Goal: Task Accomplishment & Management: Manage account settings

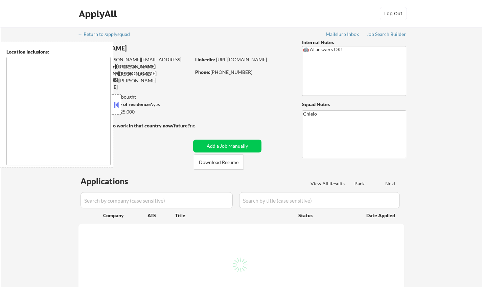
type textarea "[GEOGRAPHIC_DATA], [GEOGRAPHIC_DATA] [GEOGRAPHIC_DATA], [GEOGRAPHIC_DATA] [GEOG…"
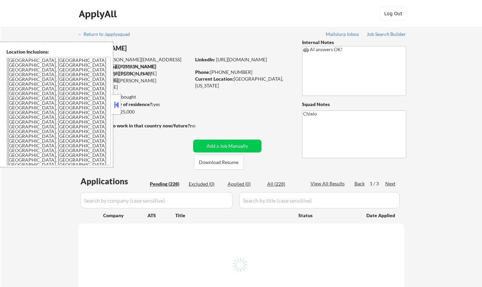
select select ""pending""
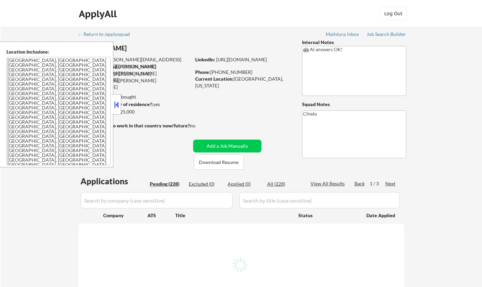
select select ""pending""
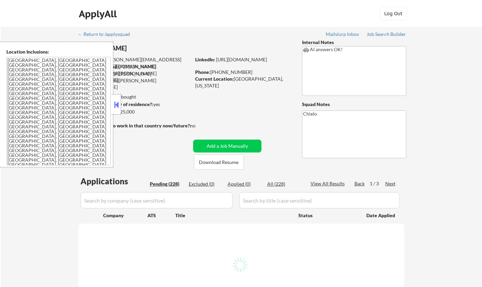
select select ""pending""
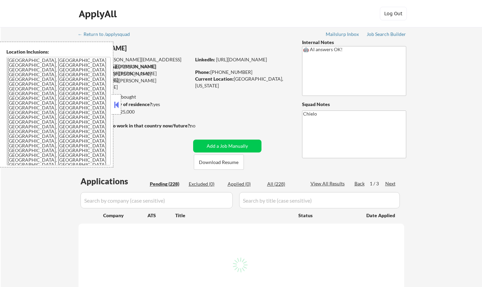
select select ""pending""
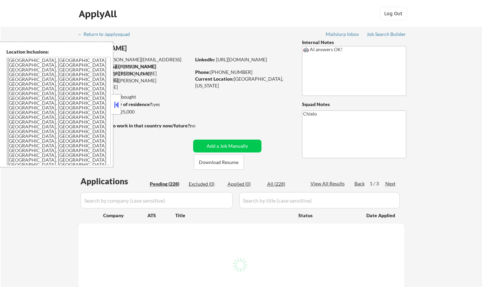
select select ""pending""
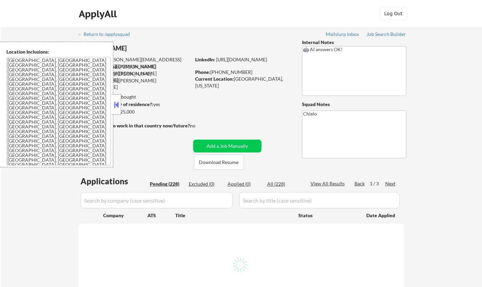
select select ""pending""
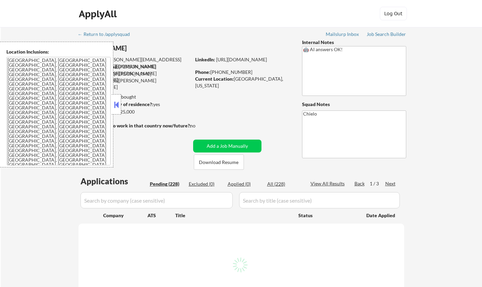
select select ""pending""
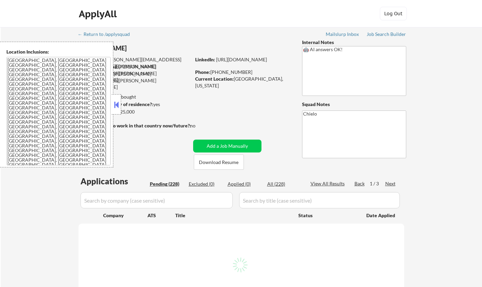
select select ""pending""
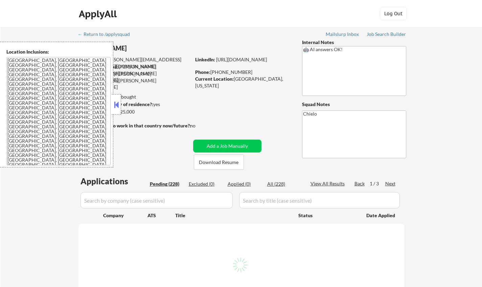
select select ""pending""
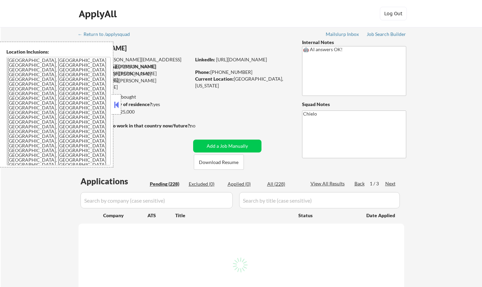
select select ""pending""
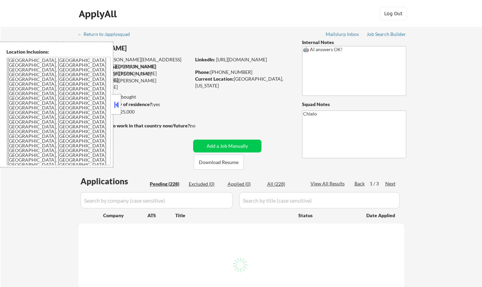
select select ""pending""
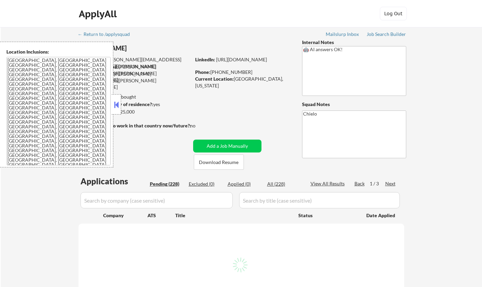
select select ""pending""
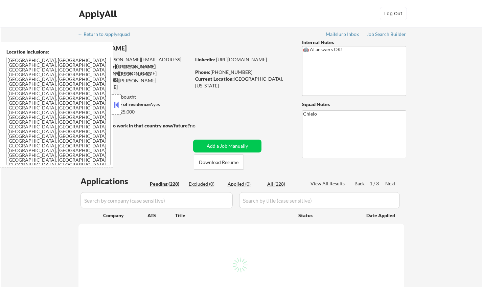
select select ""pending""
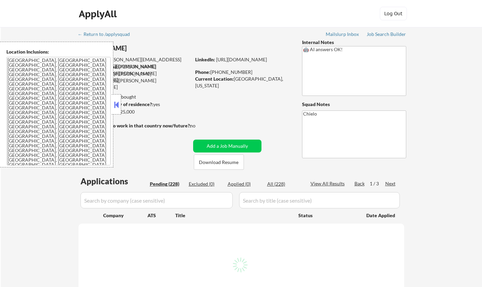
select select ""pending""
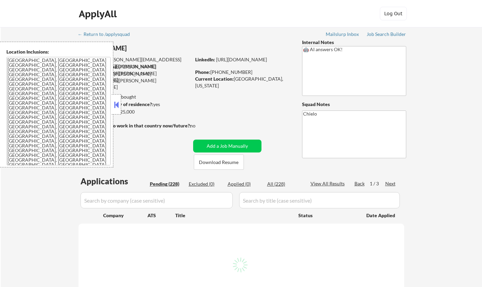
select select ""pending""
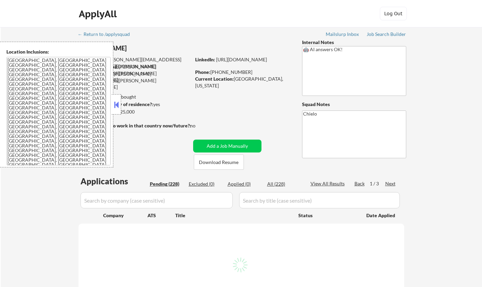
select select ""pending""
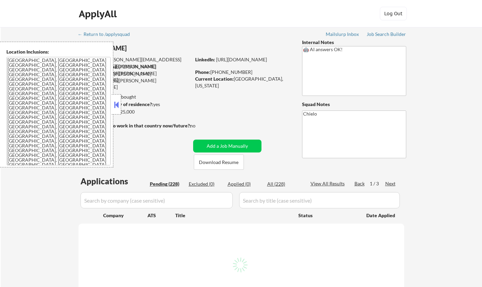
select select ""pending""
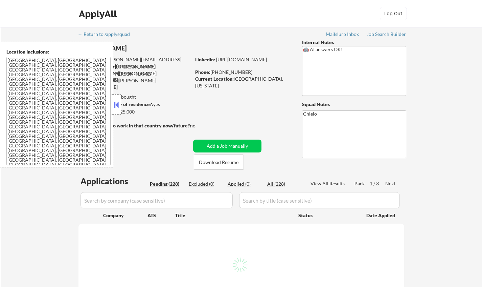
select select ""pending""
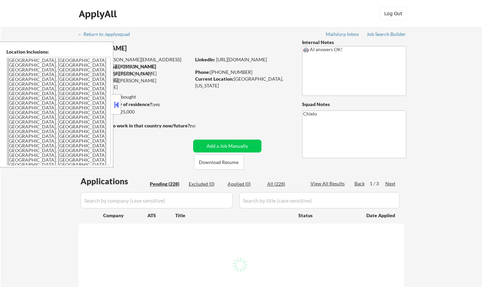
select select ""pending""
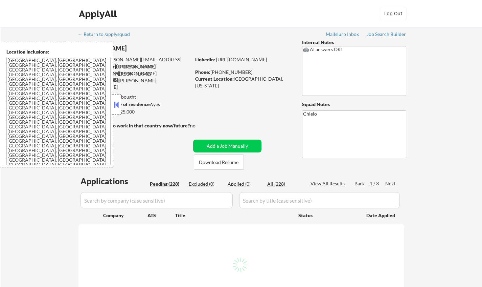
select select ""pending""
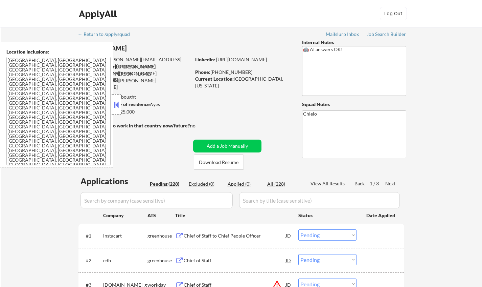
click at [115, 102] on button at bounding box center [116, 105] width 7 height 10
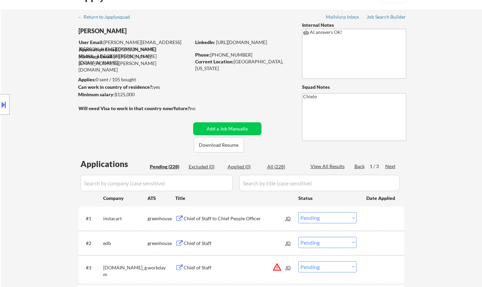
scroll to position [34, 0]
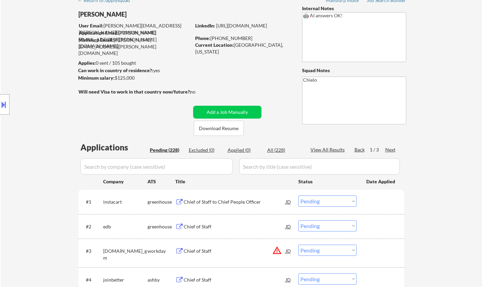
click at [225, 202] on div "Chief of Staff to Chief People Officer" at bounding box center [235, 201] width 102 height 7
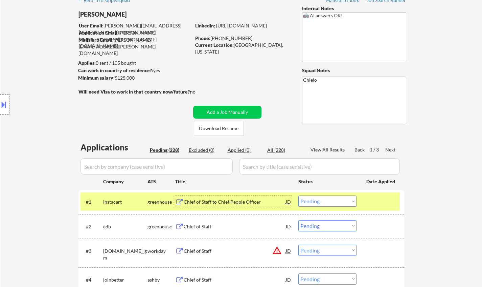
click at [344, 202] on select "Choose an option... Pending Applied Excluded (Questions) Excluded (Expired) Exc…" at bounding box center [328, 200] width 58 height 11
click at [299, 195] on select "Choose an option... Pending Applied Excluded (Questions) Excluded (Expired) Exc…" at bounding box center [328, 200] width 58 height 11
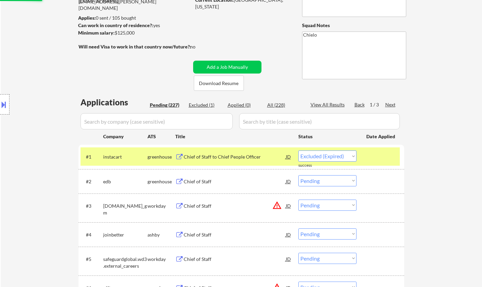
scroll to position [135, 0]
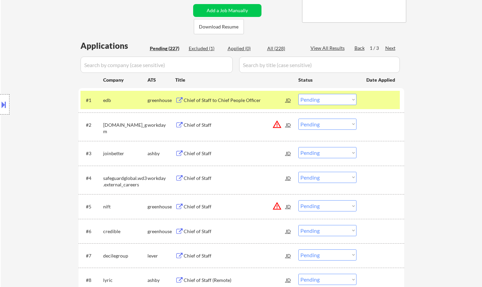
click at [219, 99] on div "Chief of Staff to Chief People Officer" at bounding box center [235, 100] width 102 height 7
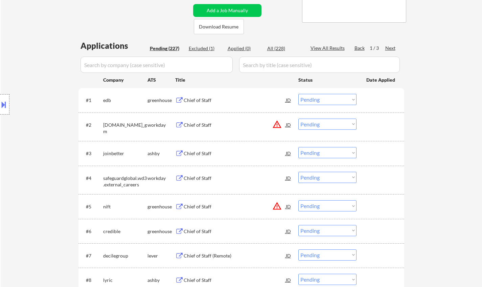
click at [348, 101] on select "Choose an option... Pending Applied Excluded (Questions) Excluded (Expired) Exc…" at bounding box center [328, 99] width 58 height 11
click at [299, 94] on select "Choose an option... Pending Applied Excluded (Questions) Excluded (Expired) Exc…" at bounding box center [328, 99] width 58 height 11
click at [0, 103] on button at bounding box center [3, 104] width 7 height 11
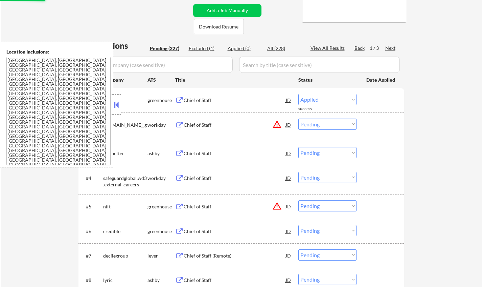
select select ""pending""
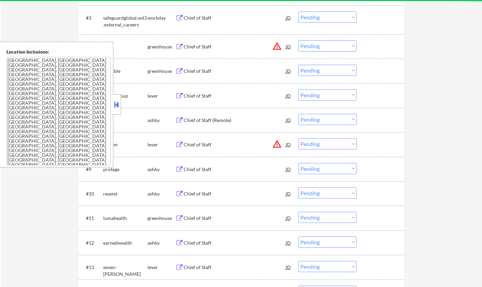
click at [115, 106] on button at bounding box center [116, 105] width 7 height 10
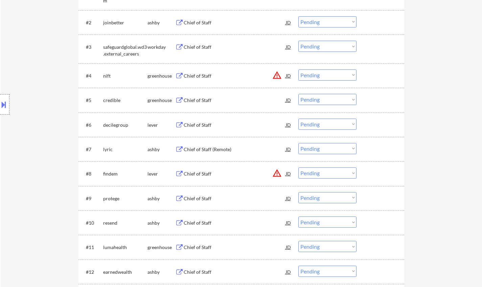
scroll to position [102, 0]
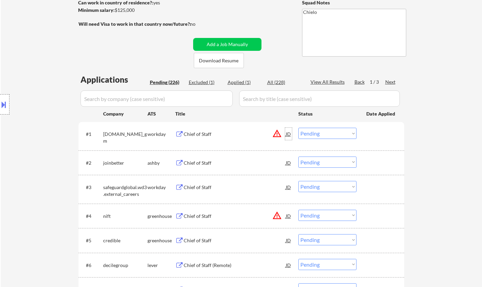
click at [288, 133] on div "JD" at bounding box center [288, 134] width 7 height 12
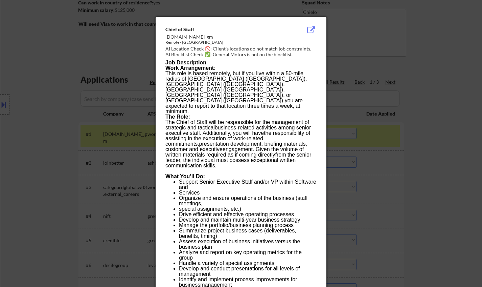
click at [380, 174] on div at bounding box center [241, 143] width 482 height 287
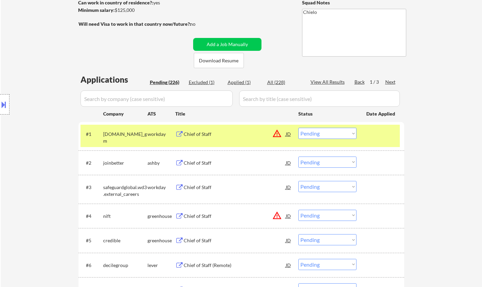
click at [202, 161] on div "Chief of Staff" at bounding box center [235, 162] width 102 height 7
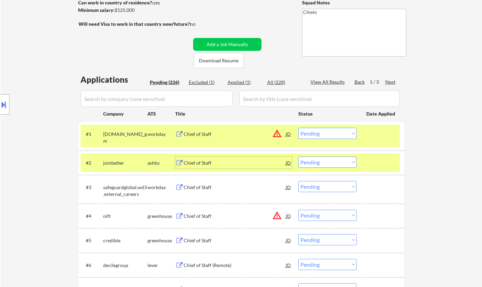
drag, startPoint x: 329, startPoint y: 162, endPoint x: 329, endPoint y: 166, distance: 3.7
click at [329, 162] on select "Choose an option... Pending Applied Excluded (Questions) Excluded (Expired) Exc…" at bounding box center [328, 161] width 58 height 11
click at [299, 156] on select "Choose an option... Pending Applied Excluded (Questions) Excluded (Expired) Exc…" at bounding box center [328, 161] width 58 height 11
select select ""pending""
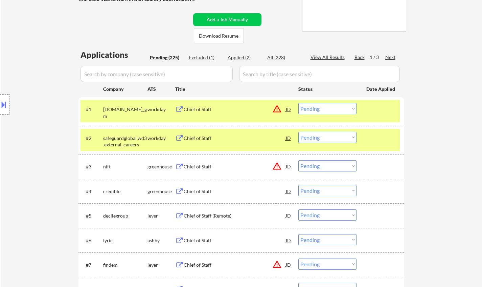
scroll to position [169, 0]
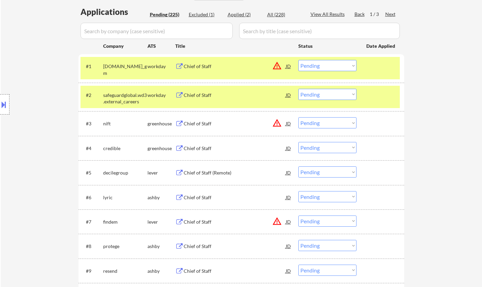
click at [196, 145] on div "Chief of Staff" at bounding box center [235, 148] width 102 height 7
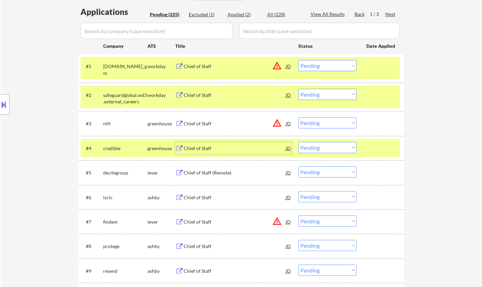
click at [290, 146] on div "JD" at bounding box center [288, 148] width 7 height 12
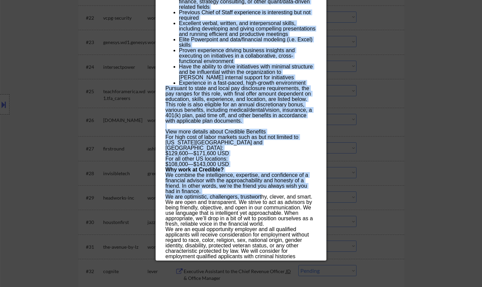
scroll to position [812, 0]
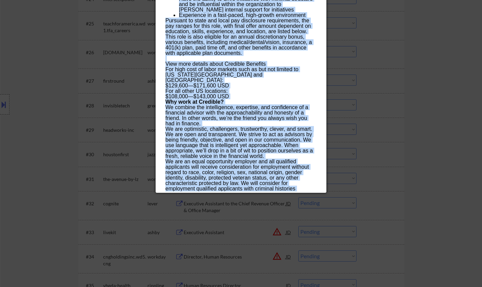
drag, startPoint x: 166, startPoint y: 30, endPoint x: 229, endPoint y: 169, distance: 152.5
copy div "Lorem ip Dolor sitametc Adipis, Elitse Doeius TE Incididu Utlab ✅: Etd ma aliqu…"
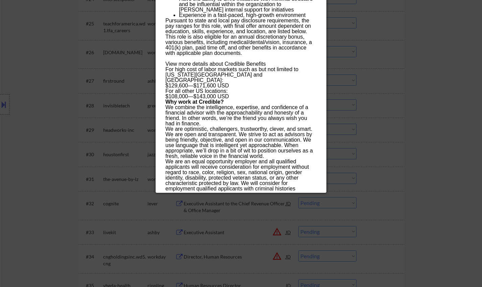
click at [55, 153] on div at bounding box center [241, 143] width 482 height 287
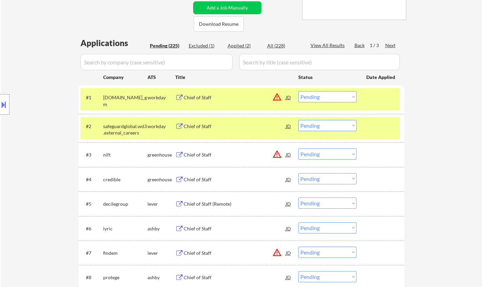
scroll to position [203, 0]
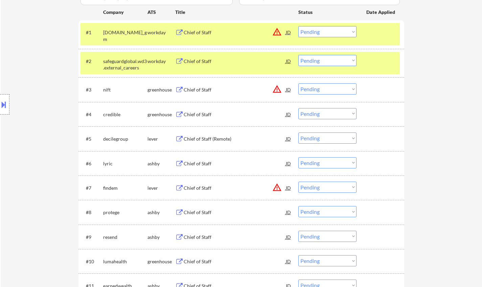
drag, startPoint x: 321, startPoint y: 116, endPoint x: 323, endPoint y: 119, distance: 4.1
click at [322, 117] on select "Choose an option... Pending Applied Excluded (Questions) Excluded (Expired) Exc…" at bounding box center [328, 113] width 58 height 11
click at [299, 108] on select "Choose an option... Pending Applied Excluded (Questions) Excluded (Expired) Exc…" at bounding box center [328, 113] width 58 height 11
select select ""pending""
click at [287, 88] on div "JD" at bounding box center [288, 89] width 7 height 12
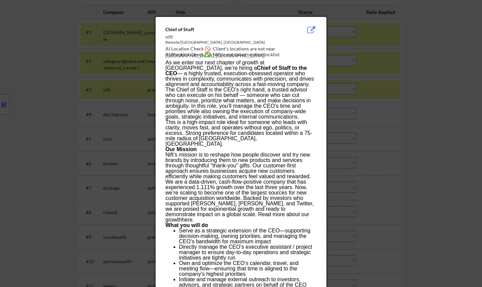
click at [452, 145] on div at bounding box center [241, 143] width 482 height 287
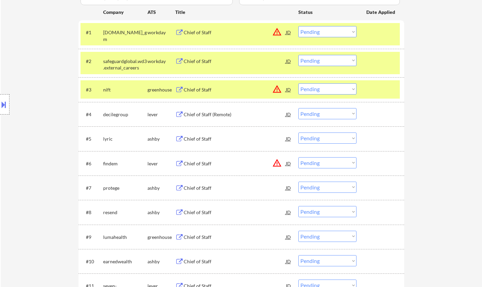
drag, startPoint x: 344, startPoint y: 90, endPoint x: 345, endPoint y: 94, distance: 4.1
click at [344, 90] on select "Choose an option... Pending Applied Excluded (Questions) Excluded (Expired) Exc…" at bounding box center [328, 88] width 58 height 11
click at [299, 83] on select "Choose an option... Pending Applied Excluded (Questions) Excluded (Expired) Exc…" at bounding box center [328, 88] width 58 height 11
click at [218, 114] on div "Chief of Staff (Remote)" at bounding box center [235, 114] width 102 height 7
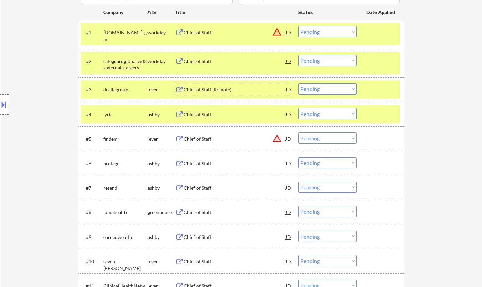
click at [204, 91] on div "Chief of Staff (Remote)" at bounding box center [235, 89] width 102 height 7
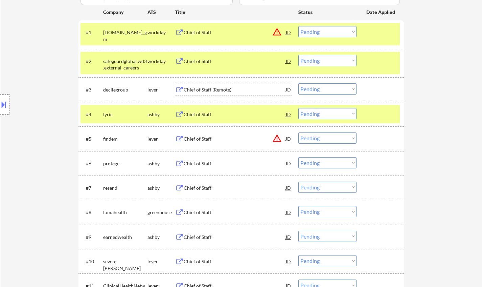
click at [333, 88] on select "Choose an option... Pending Applied Excluded (Questions) Excluded (Expired) Exc…" at bounding box center [328, 88] width 58 height 11
click at [299, 83] on select "Choose an option... Pending Applied Excluded (Questions) Excluded (Expired) Exc…" at bounding box center [328, 88] width 58 height 11
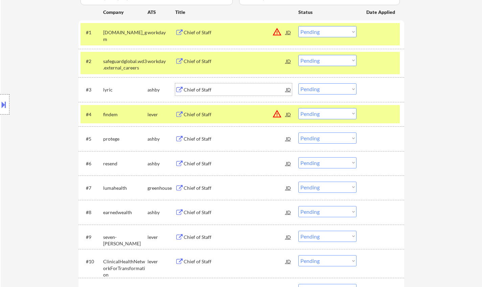
click at [200, 90] on div "Chief of Staff" at bounding box center [235, 89] width 102 height 7
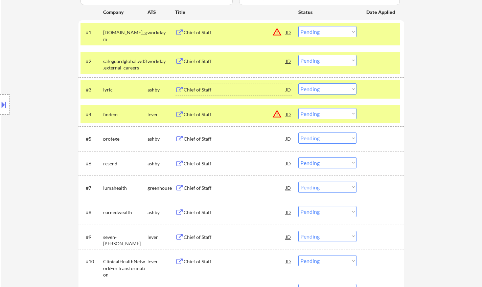
drag, startPoint x: 335, startPoint y: 88, endPoint x: 335, endPoint y: 93, distance: 4.7
click at [335, 88] on select "Choose an option... Pending Applied Excluded (Questions) Excluded (Expired) Exc…" at bounding box center [328, 88] width 58 height 11
click at [299, 83] on select "Choose an option... Pending Applied Excluded (Questions) Excluded (Expired) Exc…" at bounding box center [328, 88] width 58 height 11
select select ""pending""
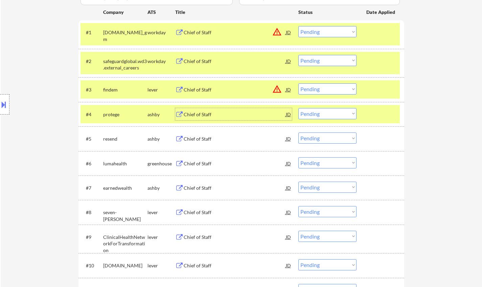
click at [208, 113] on div "Chief of Staff" at bounding box center [235, 114] width 102 height 7
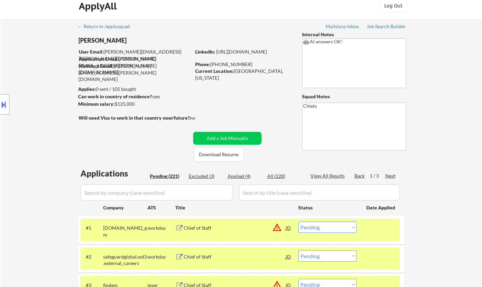
scroll to position [0, 0]
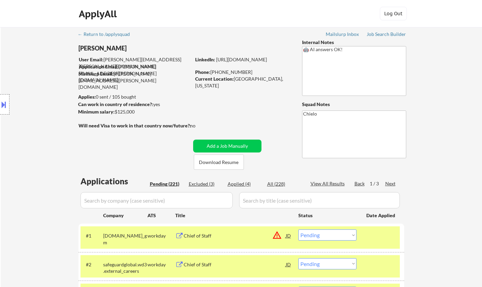
click at [237, 183] on div "Applied (4)" at bounding box center [245, 183] width 34 height 7
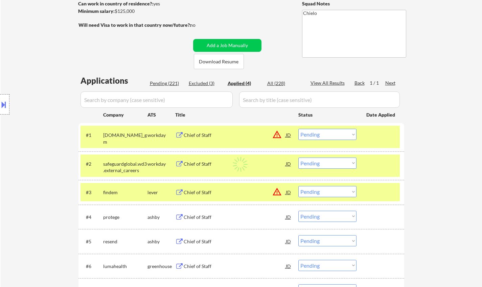
scroll to position [102, 0]
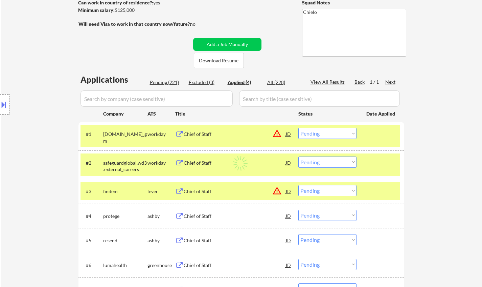
select select ""applied""
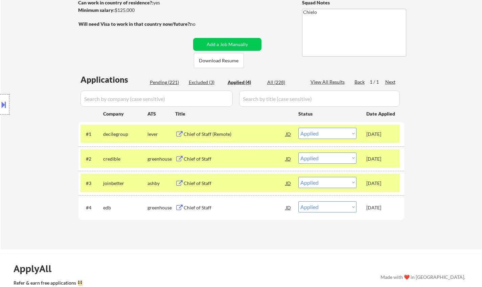
click at [202, 131] on div "Chief of Staff (Remote)" at bounding box center [235, 134] width 102 height 7
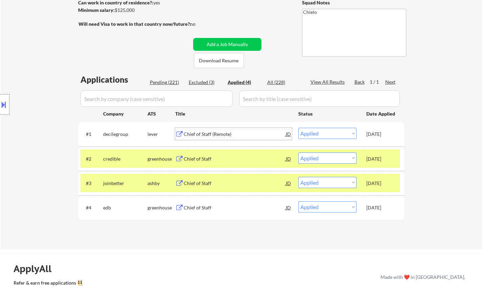
click at [198, 131] on div "Chief of Staff (Remote)" at bounding box center [235, 134] width 102 height 7
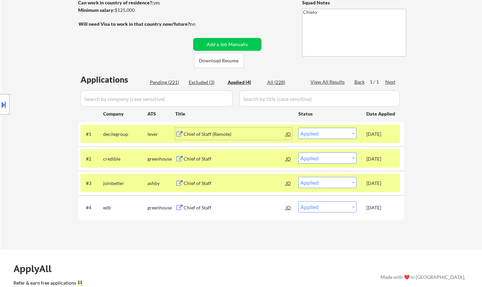
drag, startPoint x: 169, startPoint y: 78, endPoint x: 173, endPoint y: 79, distance: 3.9
click at [170, 78] on div "Applications Pending (221) Excluded (3) Applied (4) All (228) View All Results …" at bounding box center [242, 155] width 326 height 162
click at [173, 82] on div "Pending (221)" at bounding box center [167, 82] width 34 height 7
select select ""pending""
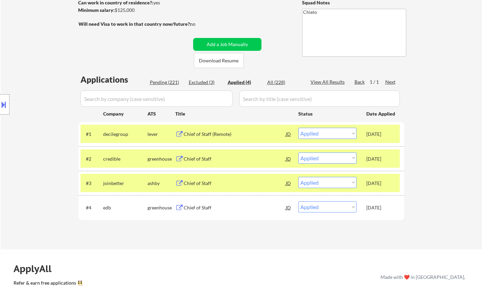
select select ""pending""
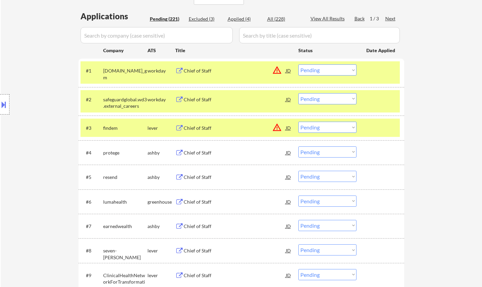
scroll to position [169, 0]
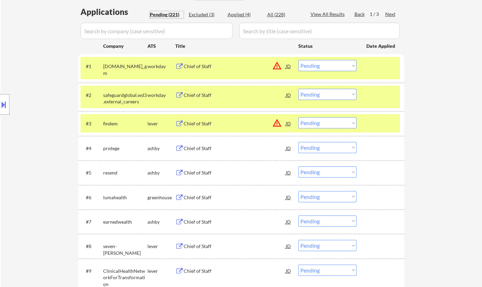
click at [325, 147] on select "Choose an option... Pending Applied Excluded (Questions) Excluded (Expired) Exc…" at bounding box center [328, 147] width 58 height 11
click at [299, 142] on select "Choose an option... Pending Applied Excluded (Questions) Excluded (Expired) Exc…" at bounding box center [328, 147] width 58 height 11
click at [289, 123] on div "JD" at bounding box center [288, 123] width 7 height 12
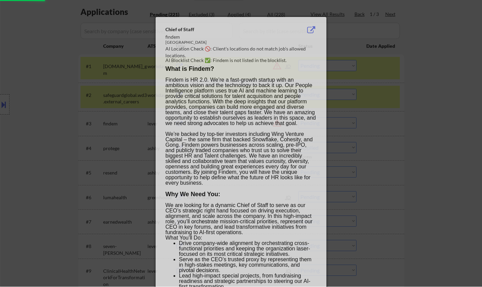
select select ""pending""
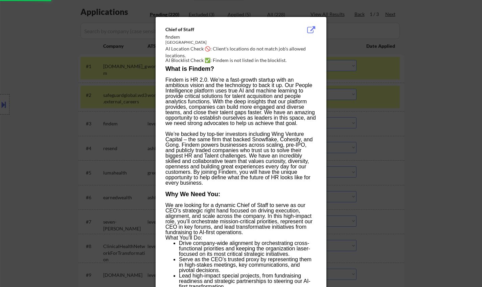
click at [438, 164] on div at bounding box center [241, 143] width 482 height 287
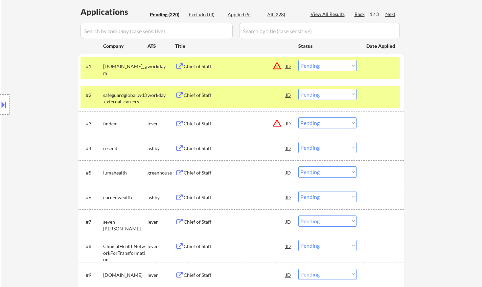
drag, startPoint x: 323, startPoint y: 122, endPoint x: 333, endPoint y: 127, distance: 10.9
click at [324, 123] on select "Choose an option... Pending Applied Excluded (Questions) Excluded (Expired) Exc…" at bounding box center [328, 122] width 58 height 11
click at [299, 117] on select "Choose an option... Pending Applied Excluded (Questions) Excluded (Expired) Exc…" at bounding box center [328, 122] width 58 height 11
click at [198, 150] on div "Chief of Staff" at bounding box center [235, 148] width 102 height 7
select select ""pending""
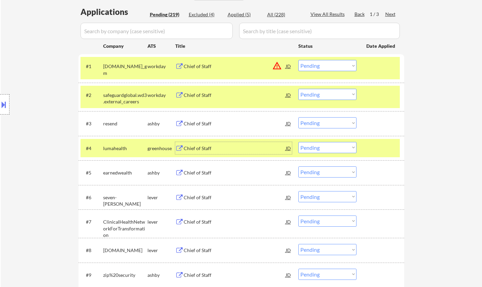
click at [322, 148] on select "Choose an option... Pending Applied Excluded (Questions) Excluded (Expired) Exc…" at bounding box center [328, 147] width 58 height 11
click at [299, 142] on select "Choose an option... Pending Applied Excluded (Questions) Excluded (Expired) Exc…" at bounding box center [328, 147] width 58 height 11
click at [201, 173] on div "Chief of Staff" at bounding box center [235, 172] width 102 height 7
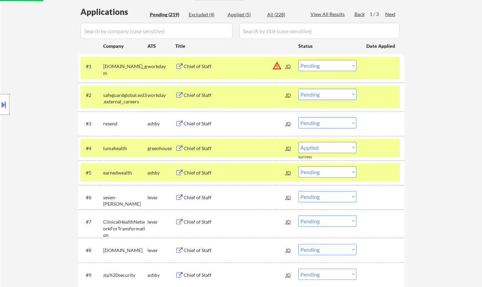
select select ""pending""
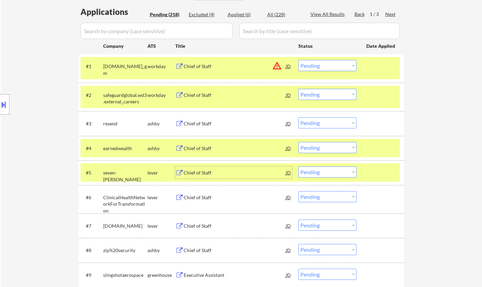
click at [200, 121] on div "Chief of Staff" at bounding box center [235, 123] width 102 height 7
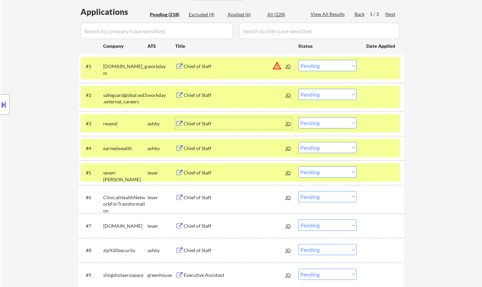
drag, startPoint x: 334, startPoint y: 124, endPoint x: 334, endPoint y: 128, distance: 3.7
click at [334, 124] on select "Choose an option... Pending Applied Excluded (Questions) Excluded (Expired) Exc…" at bounding box center [328, 122] width 58 height 11
click at [299, 117] on select "Choose an option... Pending Applied Excluded (Questions) Excluded (Expired) Exc…" at bounding box center [328, 122] width 58 height 11
click at [195, 152] on div "Chief of Staff" at bounding box center [235, 148] width 102 height 12
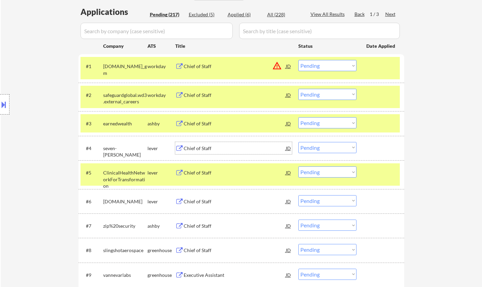
click at [328, 121] on select "Choose an option... Pending Applied Excluded (Questions) Excluded (Expired) Exc…" at bounding box center [328, 122] width 58 height 11
click at [299, 117] on select "Choose an option... Pending Applied Excluded (Questions) Excluded (Expired) Exc…" at bounding box center [328, 122] width 58 height 11
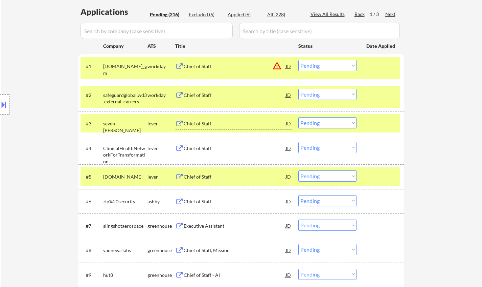
click at [192, 122] on div "Chief of Staff" at bounding box center [235, 123] width 102 height 7
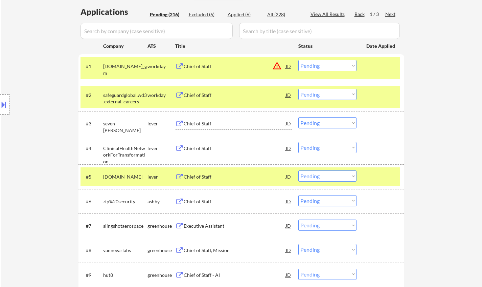
drag, startPoint x: 336, startPoint y: 120, endPoint x: 338, endPoint y: 127, distance: 7.6
click at [336, 120] on select "Choose an option... Pending Applied Excluded (Questions) Excluded (Expired) Exc…" at bounding box center [328, 122] width 58 height 11
click at [299, 117] on select "Choose an option... Pending Applied Excluded (Questions) Excluded (Expired) Exc…" at bounding box center [328, 122] width 58 height 11
select select ""pending""
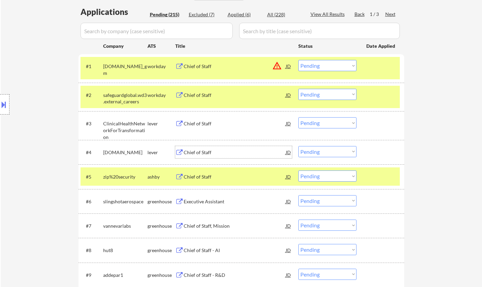
click at [201, 149] on div "Chief of Staff" at bounding box center [235, 152] width 102 height 7
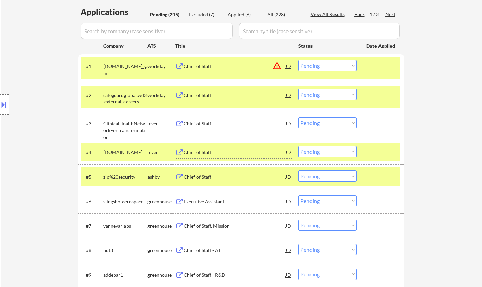
click at [317, 152] on select "Choose an option... Pending Applied Excluded (Questions) Excluded (Expired) Exc…" at bounding box center [328, 151] width 58 height 11
click at [299, 146] on select "Choose an option... Pending Applied Excluded (Questions) Excluded (Expired) Exc…" at bounding box center [328, 151] width 58 height 11
select select ""pending""
click at [200, 122] on div "Chief of Staff" at bounding box center [235, 123] width 102 height 7
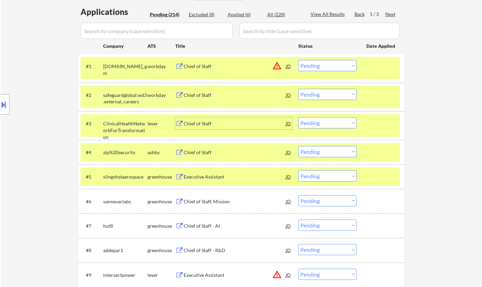
click at [316, 121] on select "Choose an option... Pending Applied Excluded (Questions) Excluded (Expired) Exc…" at bounding box center [328, 122] width 58 height 11
click at [299, 117] on select "Choose an option... Pending Applied Excluded (Questions) Excluded (Expired) Exc…" at bounding box center [328, 122] width 58 height 11
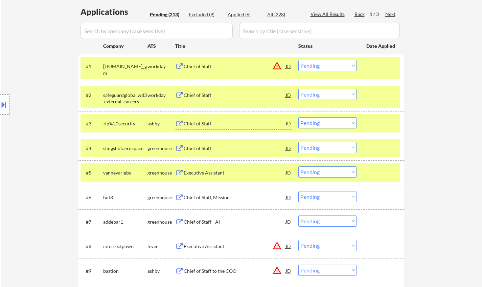
click at [197, 123] on div "Chief of Staff" at bounding box center [235, 123] width 102 height 7
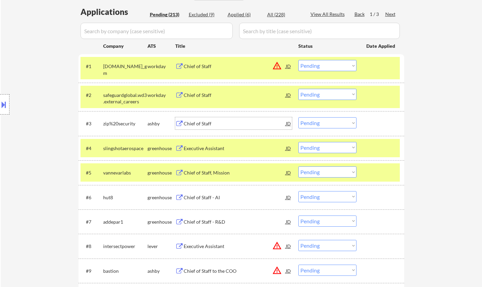
drag, startPoint x: 319, startPoint y: 121, endPoint x: 323, endPoint y: 126, distance: 6.5
click at [319, 121] on select "Choose an option... Pending Applied Excluded (Questions) Excluded (Expired) Exc…" at bounding box center [328, 122] width 58 height 11
click at [299, 117] on select "Choose an option... Pending Applied Excluded (Questions) Excluded (Expired) Exc…" at bounding box center [328, 122] width 58 height 11
click at [198, 121] on div "Chief of Staff" at bounding box center [235, 123] width 102 height 7
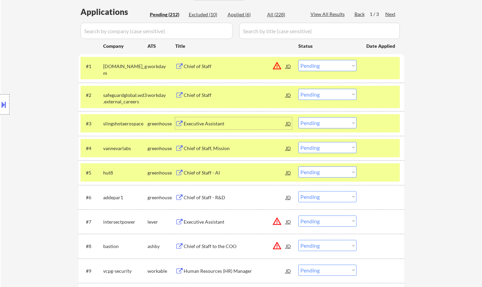
drag, startPoint x: 320, startPoint y: 121, endPoint x: 324, endPoint y: 128, distance: 7.9
click at [320, 121] on select "Choose an option... Pending Applied Excluded (Questions) Excluded (Expired) Exc…" at bounding box center [328, 122] width 58 height 11
click at [299, 117] on select "Choose an option... Pending Applied Excluded (Questions) Excluded (Expired) Exc…" at bounding box center [328, 122] width 58 height 11
click at [204, 122] on div "Executive Assistant" at bounding box center [235, 123] width 102 height 7
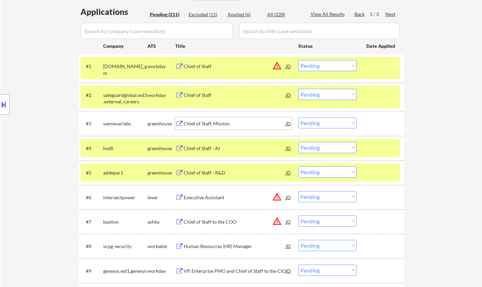
click at [326, 120] on select "Choose an option... Pending Applied Excluded (Questions) Excluded (Expired) Exc…" at bounding box center [328, 122] width 58 height 11
click at [299, 117] on select "Choose an option... Pending Applied Excluded (Questions) Excluded (Expired) Exc…" at bounding box center [328, 122] width 58 height 11
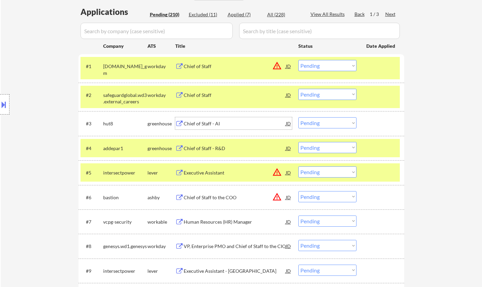
click at [207, 124] on div "Chief of Staff - AI" at bounding box center [235, 123] width 102 height 7
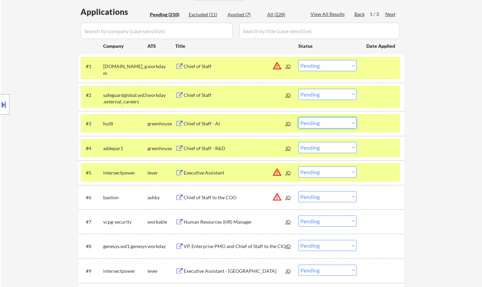
click at [329, 125] on select "Choose an option... Pending Applied Excluded (Questions) Excluded (Expired) Exc…" at bounding box center [328, 122] width 58 height 11
click at [299, 117] on select "Choose an option... Pending Applied Excluded (Questions) Excluded (Expired) Exc…" at bounding box center [328, 122] width 58 height 11
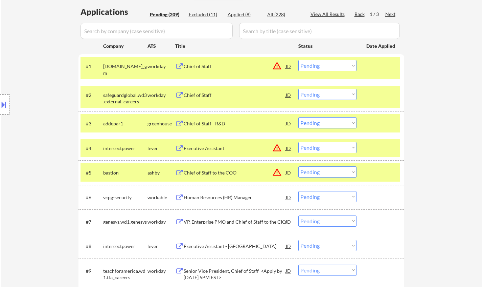
click at [192, 125] on div "Chief of Staff - R&D" at bounding box center [235, 123] width 102 height 7
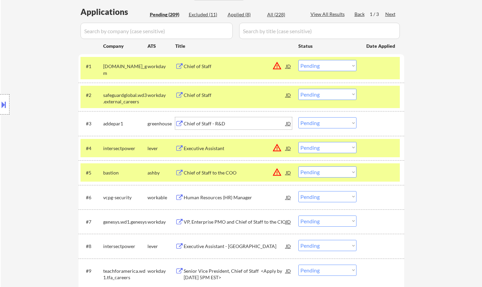
click at [325, 125] on select "Choose an option... Pending Applied Excluded (Questions) Excluded (Expired) Exc…" at bounding box center [328, 122] width 58 height 11
click at [299, 117] on select "Choose an option... Pending Applied Excluded (Questions) Excluded (Expired) Exc…" at bounding box center [328, 122] width 58 height 11
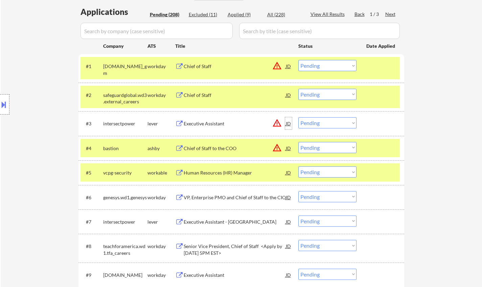
click at [289, 123] on div "JD" at bounding box center [288, 123] width 7 height 12
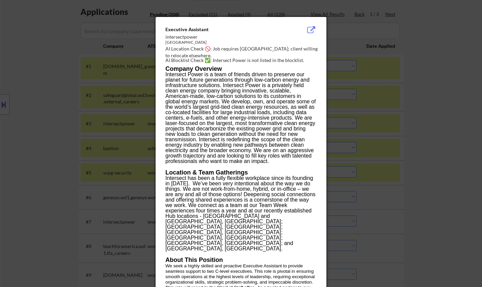
click at [450, 141] on div at bounding box center [241, 143] width 482 height 287
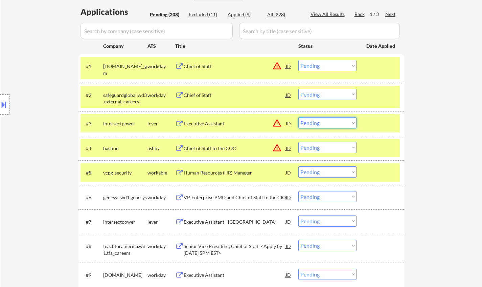
drag, startPoint x: 317, startPoint y: 123, endPoint x: 321, endPoint y: 127, distance: 5.3
click at [317, 123] on select "Choose an option... Pending Applied Excluded (Questions) Excluded (Expired) Exc…" at bounding box center [328, 122] width 58 height 11
click at [299, 117] on select "Choose an option... Pending Applied Excluded (Questions) Excluded (Expired) Exc…" at bounding box center [328, 122] width 58 height 11
select select ""pending""
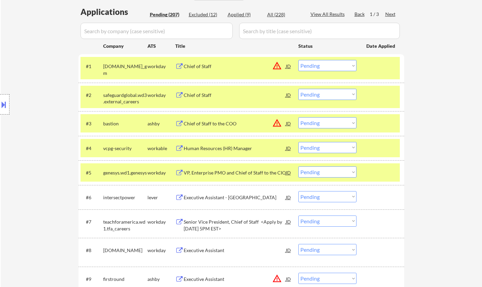
click at [215, 145] on div "Human Resources (HR) Manager" at bounding box center [235, 148] width 102 height 7
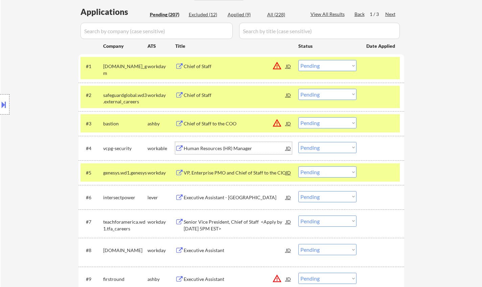
click at [335, 143] on select "Choose an option... Pending Applied Excluded (Questions) Excluded (Expired) Exc…" at bounding box center [328, 147] width 58 height 11
click at [330, 149] on select "Choose an option... Pending Applied Excluded (Questions) Excluded (Expired) Exc…" at bounding box center [328, 147] width 58 height 11
click at [299, 142] on select "Choose an option... Pending Applied Excluded (Questions) Excluded (Expired) Exc…" at bounding box center [328, 147] width 58 height 11
select select ""pending""
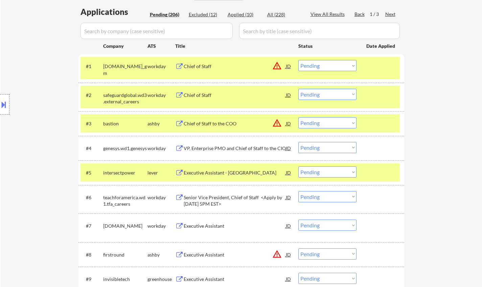
click at [220, 172] on div "Executive Assistant - [GEOGRAPHIC_DATA]" at bounding box center [235, 172] width 102 height 7
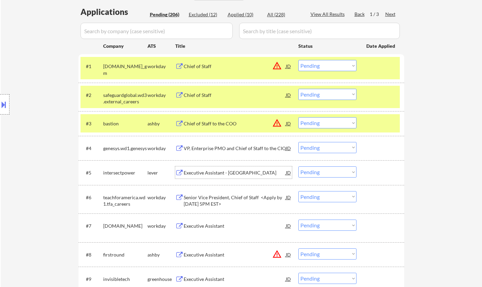
click at [321, 171] on select "Choose an option... Pending Applied Excluded (Questions) Excluded (Expired) Exc…" at bounding box center [328, 171] width 58 height 11
click at [299, 166] on select "Choose an option... Pending Applied Excluded (Questions) Excluded (Expired) Exc…" at bounding box center [328, 171] width 58 height 11
select select ""pending""
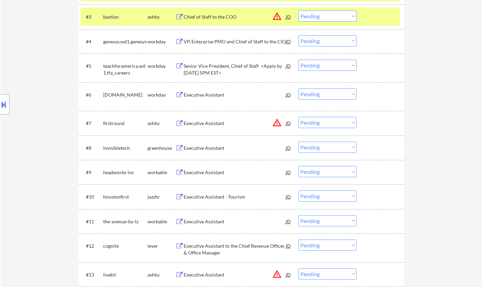
scroll to position [305, 0]
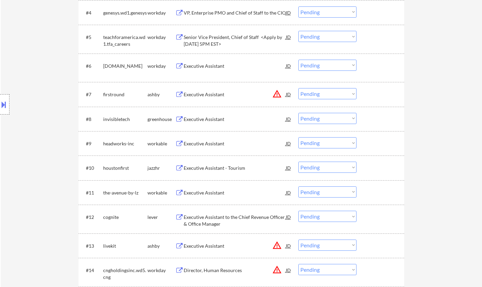
click at [199, 121] on div "Executive Assistant" at bounding box center [235, 119] width 102 height 7
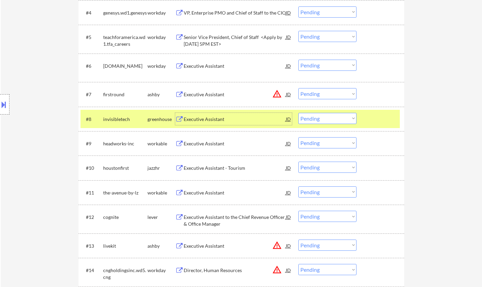
drag, startPoint x: 330, startPoint y: 115, endPoint x: 338, endPoint y: 123, distance: 10.8
click at [330, 115] on select "Choose an option... Pending Applied Excluded (Questions) Excluded (Expired) Exc…" at bounding box center [328, 118] width 58 height 11
click at [299, 113] on select "Choose an option... Pending Applied Excluded (Questions) Excluded (Expired) Exc…" at bounding box center [328, 118] width 58 height 11
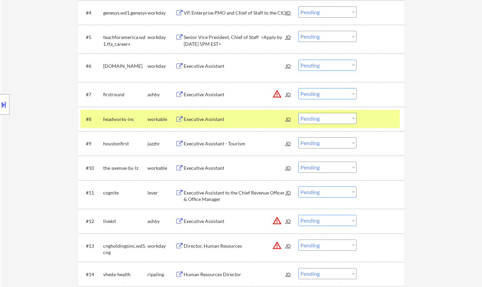
click at [204, 116] on div "Executive Assistant" at bounding box center [235, 119] width 102 height 7
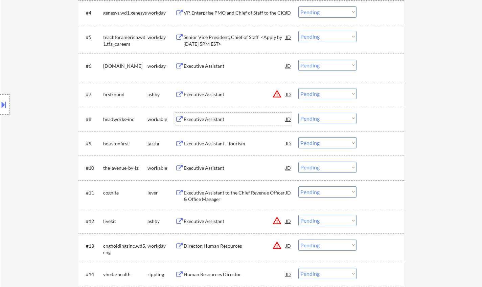
drag, startPoint x: 325, startPoint y: 115, endPoint x: 326, endPoint y: 120, distance: 5.3
click at [325, 115] on select "Choose an option... Pending Applied Excluded (Questions) Excluded (Expired) Exc…" at bounding box center [328, 118] width 58 height 11
click at [299, 113] on select "Choose an option... Pending Applied Excluded (Questions) Excluded (Expired) Exc…" at bounding box center [328, 118] width 58 height 11
select select ""pending""
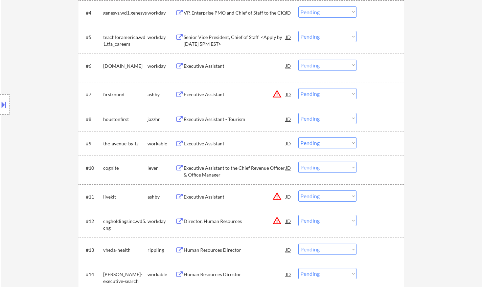
click at [213, 146] on div "Executive Assistant" at bounding box center [235, 143] width 102 height 7
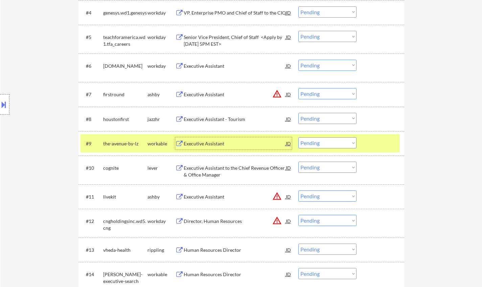
drag, startPoint x: 323, startPoint y: 143, endPoint x: 330, endPoint y: 148, distance: 8.5
click at [325, 143] on select "Choose an option... Pending Applied Excluded (Questions) Excluded (Expired) Exc…" at bounding box center [328, 142] width 58 height 11
click at [299, 137] on select "Choose an option... Pending Applied Excluded (Questions) Excluded (Expired) Exc…" at bounding box center [328, 142] width 58 height 11
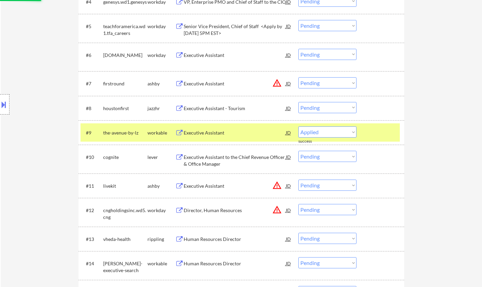
scroll to position [406, 0]
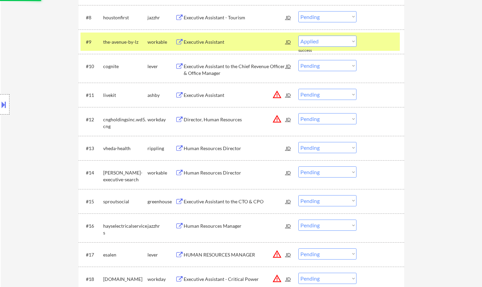
select select ""pending""
click at [289, 96] on div "JD" at bounding box center [288, 95] width 7 height 12
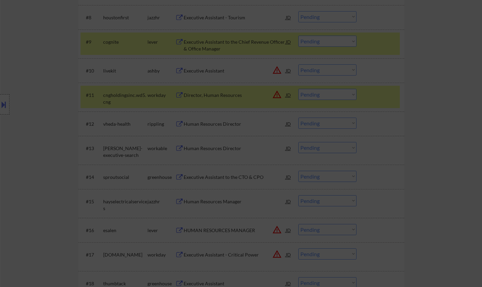
click at [445, 127] on div at bounding box center [241, 143] width 482 height 287
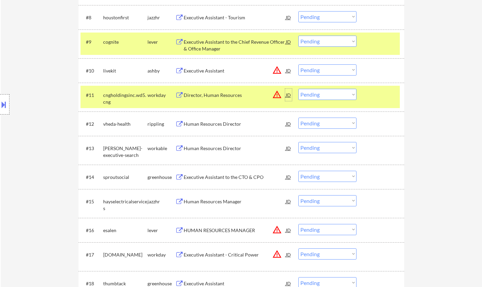
click at [289, 95] on div "JD" at bounding box center [288, 95] width 7 height 12
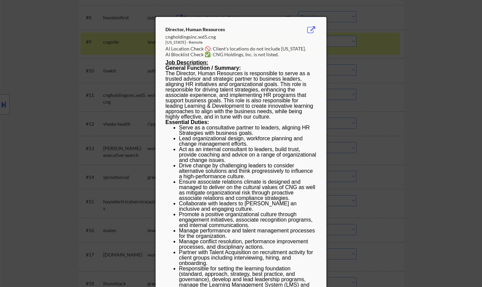
click at [404, 115] on div at bounding box center [241, 143] width 482 height 287
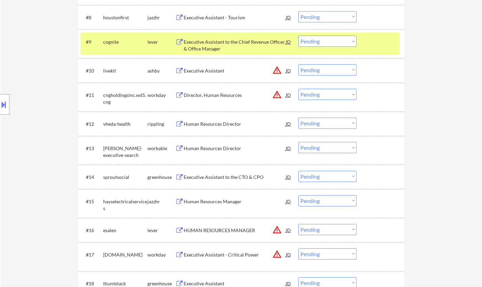
click at [332, 94] on select "Choose an option... Pending Applied Excluded (Questions) Excluded (Expired) Exc…" at bounding box center [328, 94] width 58 height 11
click at [391, 117] on div at bounding box center [382, 123] width 30 height 12
click at [322, 92] on select "Choose an option... Pending Applied Excluded (Questions) Excluded (Expired) Exc…" at bounding box center [328, 94] width 58 height 11
click at [332, 94] on select "Choose an option... Pending Applied Excluded (Questions) Excluded (Expired) Exc…" at bounding box center [328, 94] width 58 height 11
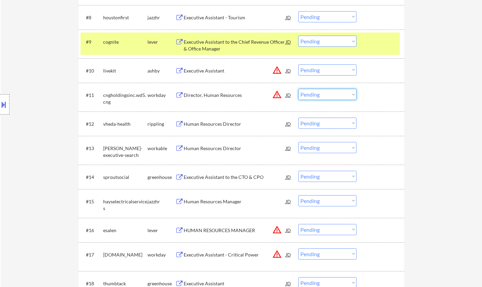
click at [334, 98] on select "Choose an option... Pending Applied Excluded (Questions) Excluded (Expired) Exc…" at bounding box center [328, 94] width 58 height 11
click at [320, 91] on select "Choose an option... Pending Applied Excluded (Questions) Excluded (Expired) Exc…" at bounding box center [328, 94] width 58 height 11
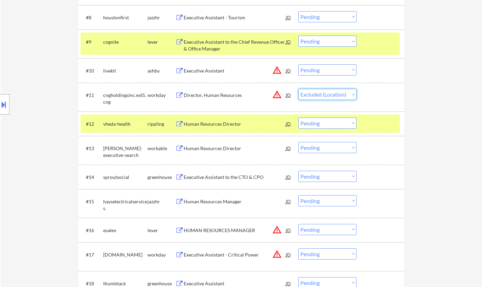
click at [299, 89] on select "Choose an option... Pending Applied Excluded (Questions) Excluded (Expired) Exc…" at bounding box center [328, 94] width 58 height 11
click at [215, 125] on div "Human Resources Director" at bounding box center [235, 124] width 102 height 7
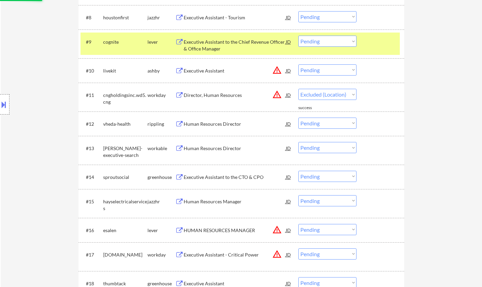
select select ""pending""
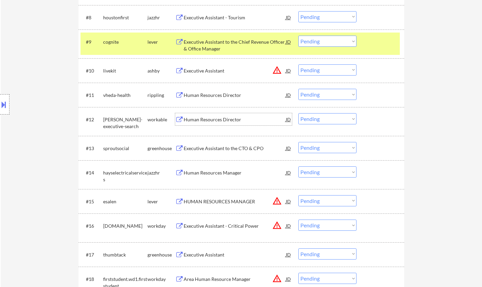
click at [319, 118] on select "Choose an option... Pending Applied Excluded (Questions) Excluded (Expired) Exc…" at bounding box center [328, 118] width 58 height 11
click at [299, 113] on select "Choose an option... Pending Applied Excluded (Questions) Excluded (Expired) Exc…" at bounding box center [328, 118] width 58 height 11
select select ""pending""
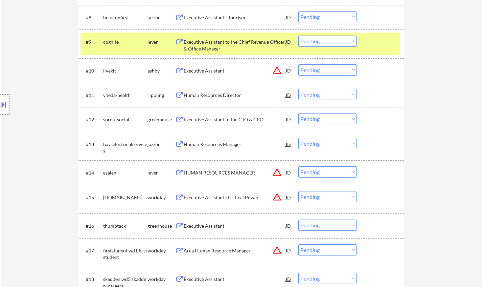
click at [205, 94] on div "Human Resources Director" at bounding box center [235, 95] width 102 height 7
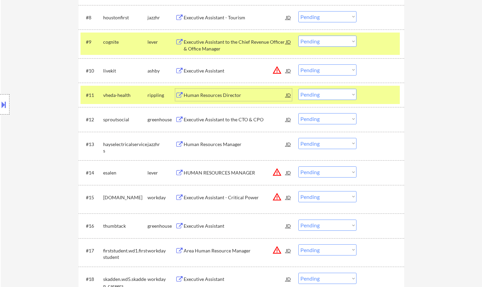
click at [333, 90] on select "Choose an option... Pending Applied Excluded (Questions) Excluded (Expired) Exc…" at bounding box center [328, 94] width 58 height 11
click at [299, 89] on select "Choose an option... Pending Applied Excluded (Questions) Excluded (Expired) Exc…" at bounding box center [328, 94] width 58 height 11
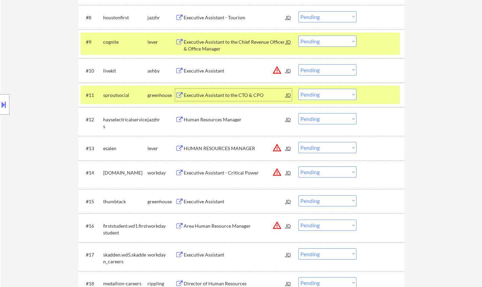
click at [200, 94] on div "Executive Assistant to the CTO & CPO" at bounding box center [235, 95] width 102 height 7
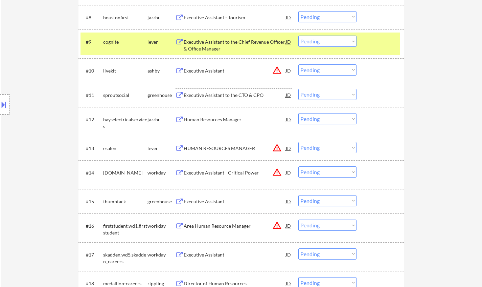
click at [331, 93] on select "Choose an option... Pending Applied Excluded (Questions) Excluded (Expired) Exc…" at bounding box center [328, 94] width 58 height 11
click at [299, 89] on select "Choose an option... Pending Applied Excluded (Questions) Excluded (Expired) Exc…" at bounding box center [328, 94] width 58 height 11
click at [289, 69] on div "JD" at bounding box center [288, 70] width 7 height 12
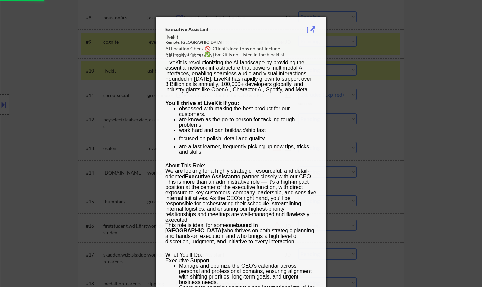
select select ""pending""
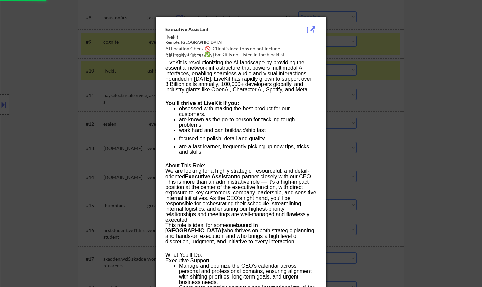
click at [418, 144] on div at bounding box center [241, 143] width 482 height 287
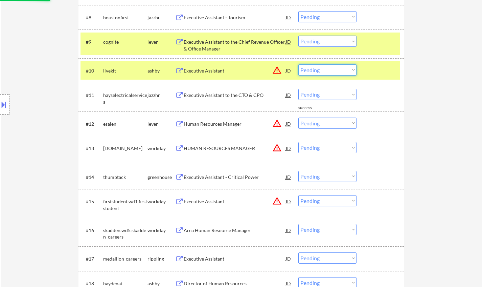
click at [327, 72] on select "Choose an option... Pending Applied Excluded (Questions) Excluded (Expired) Exc…" at bounding box center [328, 69] width 58 height 11
click at [299, 64] on select "Choose an option... Pending Applied Excluded (Questions) Excluded (Expired) Exc…" at bounding box center [328, 69] width 58 height 11
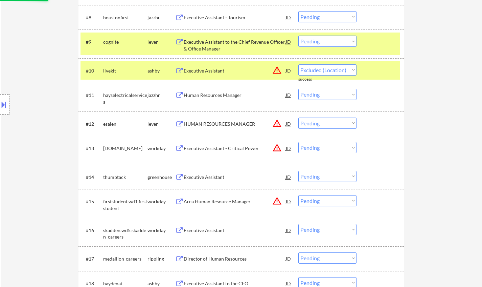
select select ""pending""
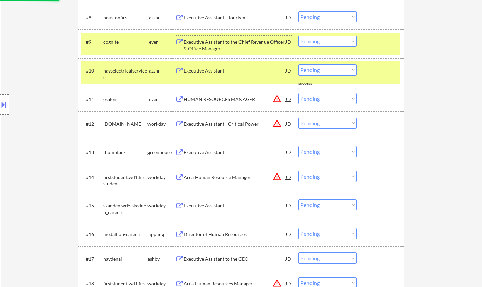
click at [228, 43] on div "Executive Assistant to the Chief Revenue Officer & Office Manager" at bounding box center [235, 45] width 102 height 13
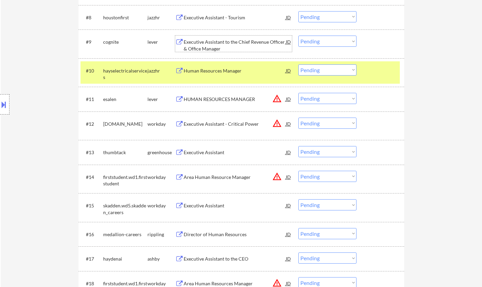
select select ""pending""
click at [340, 42] on select "Choose an option... Pending Applied Excluded (Questions) Excluded (Expired) Exc…" at bounding box center [328, 41] width 58 height 11
click at [299, 36] on select "Choose an option... Pending Applied Excluded (Questions) Excluded (Expired) Exc…" at bounding box center [328, 41] width 58 height 11
select select ""pending""
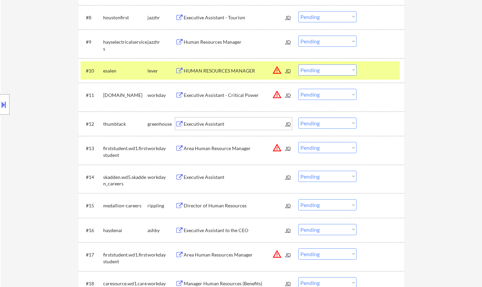
click at [203, 127] on div "Executive Assistant" at bounding box center [235, 123] width 102 height 12
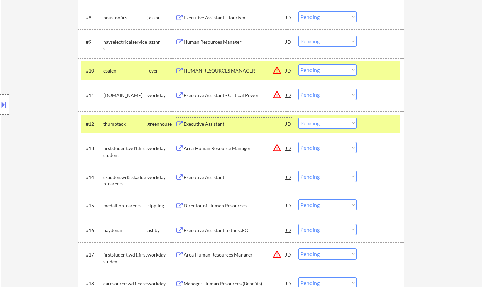
drag, startPoint x: 328, startPoint y: 125, endPoint x: 330, endPoint y: 128, distance: 4.2
click at [328, 125] on select "Choose an option... Pending Applied Excluded (Questions) Excluded (Expired) Exc…" at bounding box center [328, 122] width 58 height 11
click at [299, 117] on select "Choose an option... Pending Applied Excluded (Questions) Excluded (Expired) Exc…" at bounding box center [328, 122] width 58 height 11
select select ""pending""
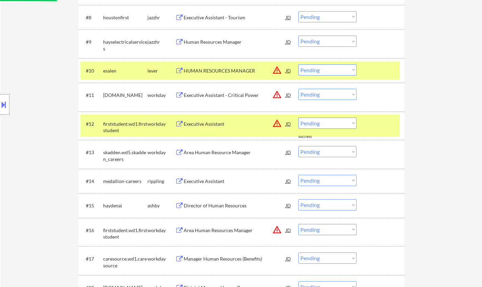
drag, startPoint x: 289, startPoint y: 68, endPoint x: 292, endPoint y: 75, distance: 7.9
click at [288, 68] on div "JD" at bounding box center [288, 70] width 7 height 12
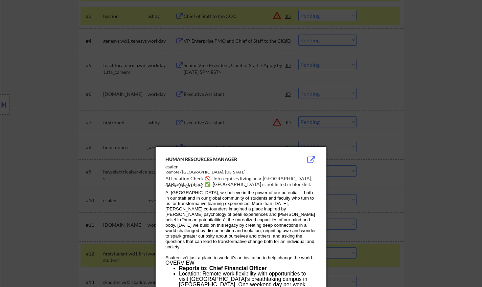
scroll to position [285, 0]
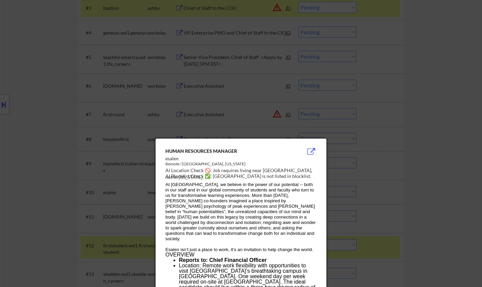
click at [459, 177] on div at bounding box center [241, 143] width 482 height 287
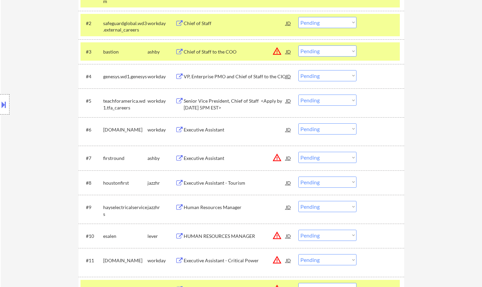
scroll to position [183, 0]
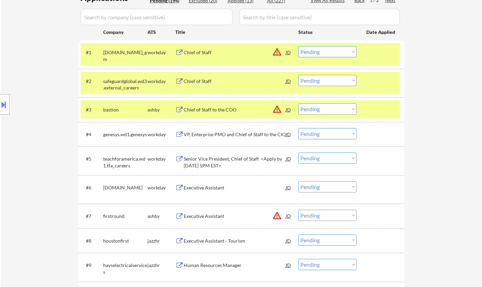
click at [288, 51] on div "JD" at bounding box center [288, 52] width 7 height 12
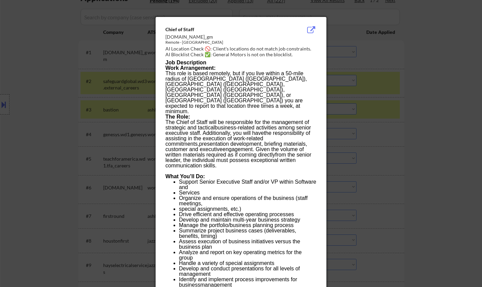
click at [412, 117] on div at bounding box center [241, 143] width 482 height 287
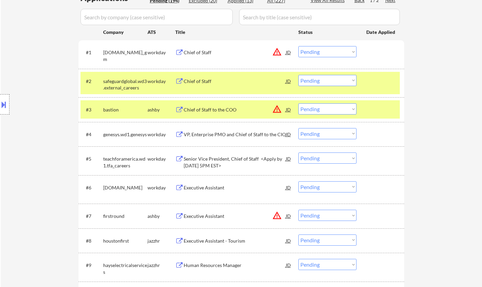
click at [288, 109] on div "JD" at bounding box center [288, 109] width 7 height 12
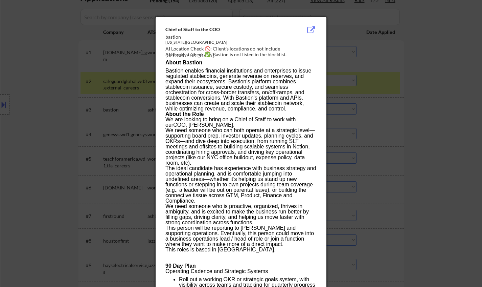
drag, startPoint x: 446, startPoint y: 143, endPoint x: 437, endPoint y: 143, distance: 8.8
click at [446, 143] on div at bounding box center [241, 143] width 482 height 287
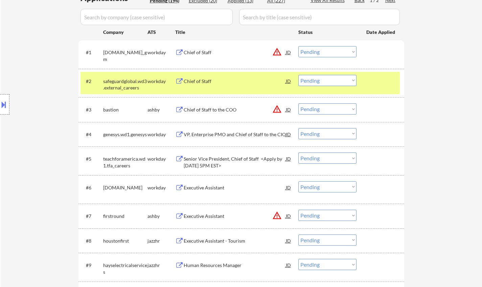
click at [289, 107] on div "JD" at bounding box center [288, 109] width 7 height 12
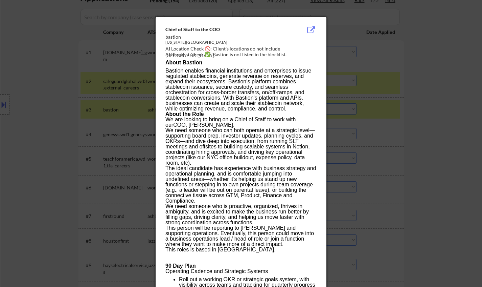
drag, startPoint x: 406, startPoint y: 127, endPoint x: 383, endPoint y: 125, distance: 23.4
click at [406, 127] on div at bounding box center [241, 143] width 482 height 287
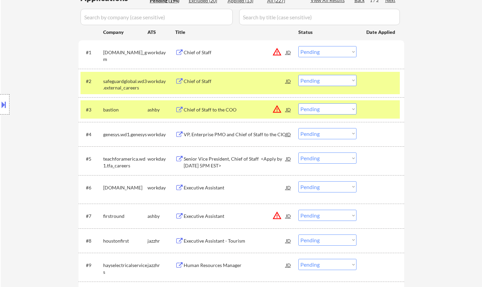
drag, startPoint x: 328, startPoint y: 108, endPoint x: 336, endPoint y: 113, distance: 9.4
click at [328, 108] on select "Choose an option... Pending Applied Excluded (Questions) Excluded (Expired) Exc…" at bounding box center [328, 108] width 58 height 11
click at [299, 103] on select "Choose an option... Pending Applied Excluded (Questions) Excluded (Expired) Exc…" at bounding box center [328, 108] width 58 height 11
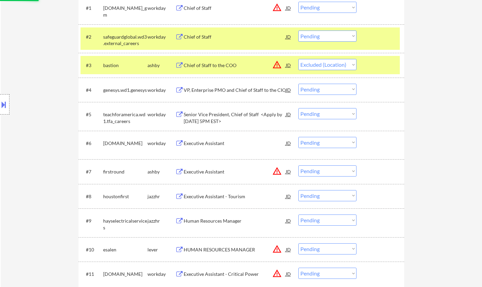
scroll to position [251, 0]
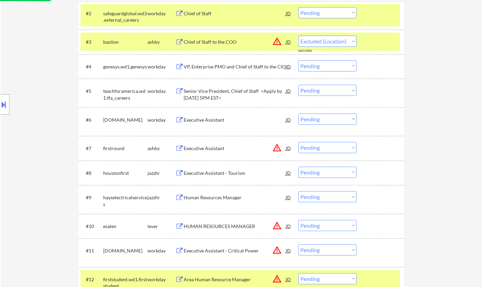
select select ""pending""
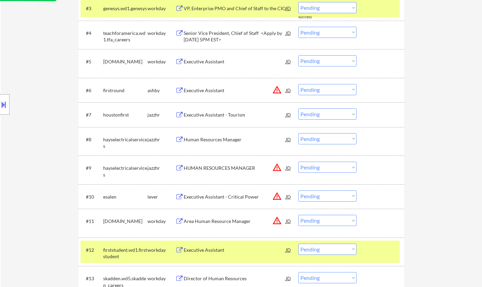
scroll to position [285, 0]
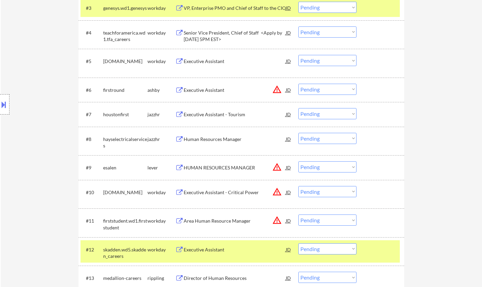
click at [288, 89] on div "JD" at bounding box center [288, 90] width 7 height 12
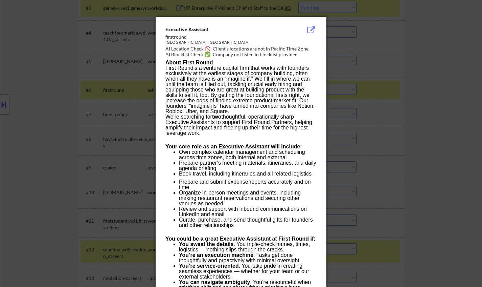
drag, startPoint x: 461, startPoint y: 106, endPoint x: 450, endPoint y: 108, distance: 11.4
click at [460, 106] on div at bounding box center [241, 143] width 482 height 287
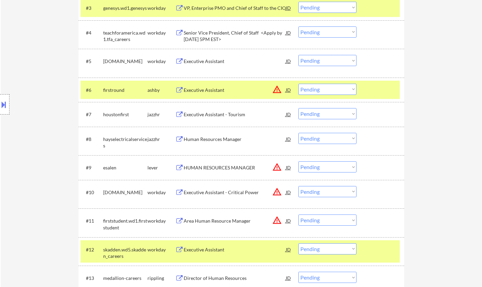
click at [336, 90] on select "Choose an option... Pending Applied Excluded (Questions) Excluded (Expired) Exc…" at bounding box center [328, 89] width 58 height 11
click at [299, 84] on select "Choose an option... Pending Applied Excluded (Questions) Excluded (Expired) Exc…" at bounding box center [328, 89] width 58 height 11
select select ""pending""
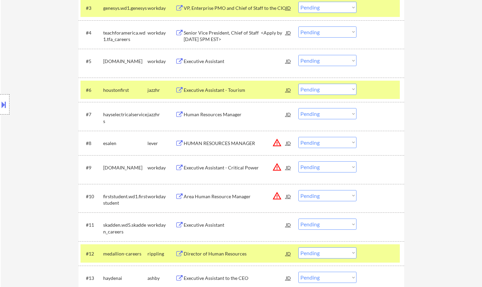
click at [289, 145] on div "JD" at bounding box center [288, 143] width 7 height 12
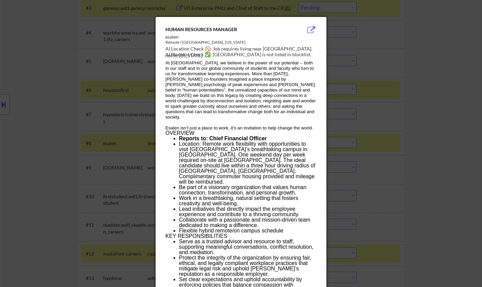
click at [409, 180] on div at bounding box center [241, 143] width 482 height 287
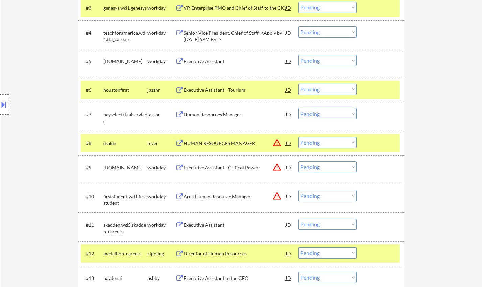
click at [293, 144] on div "#8 esalen lever HUMAN RESOURCES MANAGER JD warning_amber Choose an option... Pe…" at bounding box center [241, 143] width 320 height 18
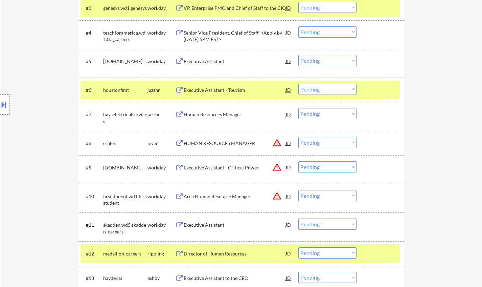
click at [287, 144] on div "JD" at bounding box center [288, 143] width 7 height 12
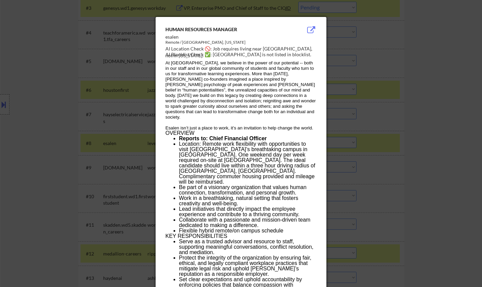
click at [394, 163] on div at bounding box center [241, 143] width 482 height 287
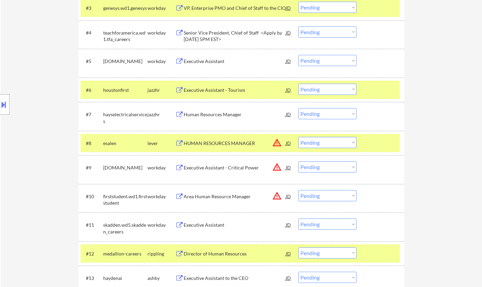
click at [327, 140] on select "Choose an option... Pending Applied Excluded (Questions) Excluded (Expired) Exc…" at bounding box center [328, 142] width 58 height 11
click at [299, 137] on select "Choose an option... Pending Applied Excluded (Questions) Excluded (Expired) Exc…" at bounding box center [328, 142] width 58 height 11
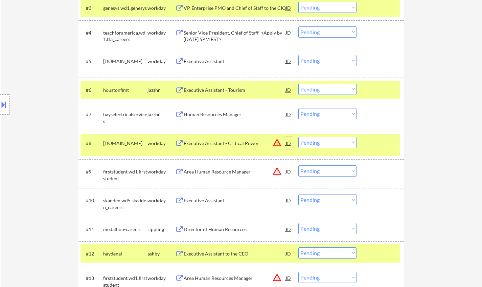
click at [288, 143] on div "JD" at bounding box center [288, 143] width 7 height 12
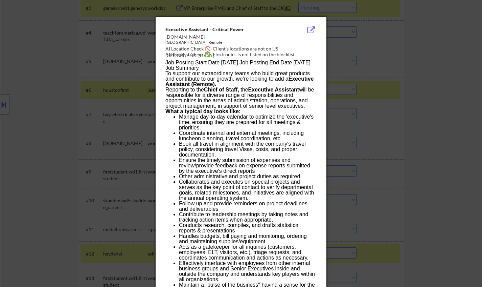
click at [414, 210] on div at bounding box center [241, 143] width 482 height 287
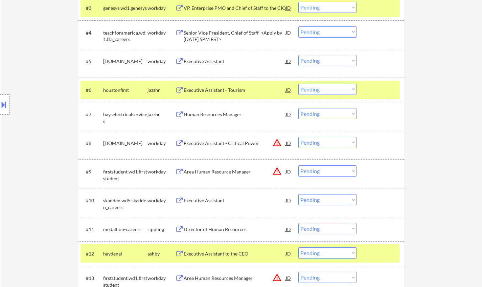
click at [331, 144] on select "Choose an option... Pending Applied Excluded (Questions) Excluded (Expired) Exc…" at bounding box center [328, 142] width 58 height 11
click at [299, 137] on select "Choose an option... Pending Applied Excluded (Questions) Excluded (Expired) Exc…" at bounding box center [328, 142] width 58 height 11
select select ""pending""
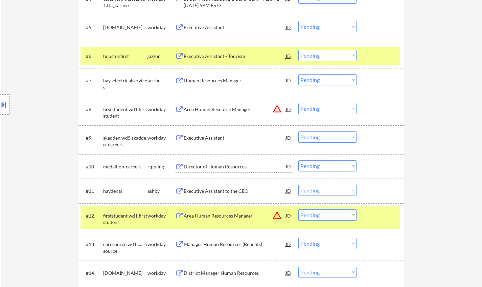
click at [203, 169] on div "Director of Human Resources" at bounding box center [235, 166] width 102 height 7
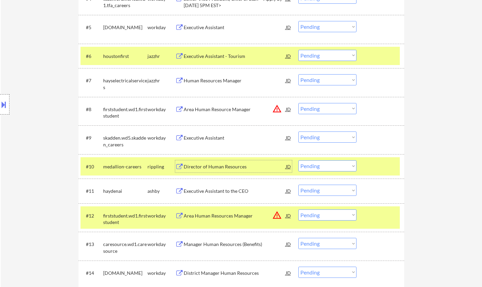
click at [307, 165] on select "Choose an option... Pending Applied Excluded (Questions) Excluded (Expired) Exc…" at bounding box center [328, 165] width 58 height 11
drag, startPoint x: 321, startPoint y: 164, endPoint x: 323, endPoint y: 169, distance: 5.5
click at [321, 164] on select "Choose an option... Pending Applied Excluded (Questions) Excluded (Expired) Exc…" at bounding box center [328, 165] width 58 height 11
click at [299, 160] on select "Choose an option... Pending Applied Excluded (Questions) Excluded (Expired) Exc…" at bounding box center [328, 165] width 58 height 11
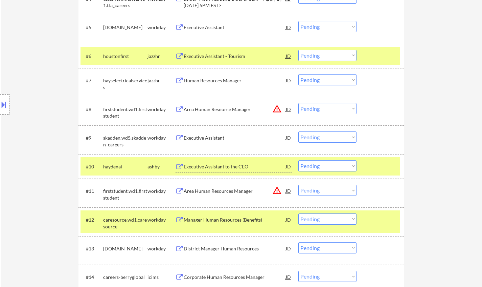
click at [216, 167] on div "Executive Assistant to the CEO" at bounding box center [235, 166] width 102 height 7
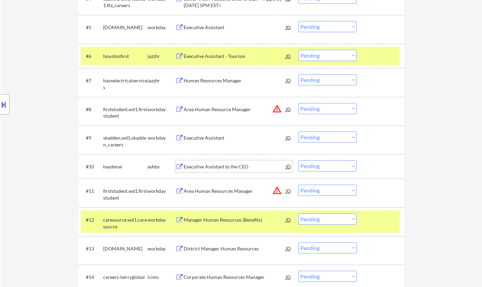
click at [322, 168] on select "Choose an option... Pending Applied Excluded (Questions) Excluded (Expired) Exc…" at bounding box center [328, 165] width 58 height 11
click at [43, 167] on div "Location Inclusions:" at bounding box center [60, 105] width 121 height 126
click at [333, 165] on select "Choose an option... Pending Applied Excluded (Questions) Excluded (Expired) Exc…" at bounding box center [328, 165] width 58 height 11
click at [299, 160] on select "Choose an option... Pending Applied Excluded (Questions) Excluded (Expired) Exc…" at bounding box center [328, 165] width 58 height 11
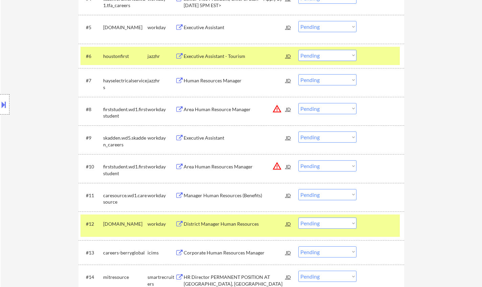
click at [288, 165] on div "JD" at bounding box center [288, 166] width 7 height 12
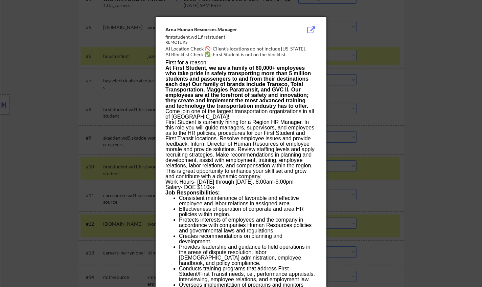
click at [448, 216] on div at bounding box center [241, 143] width 482 height 287
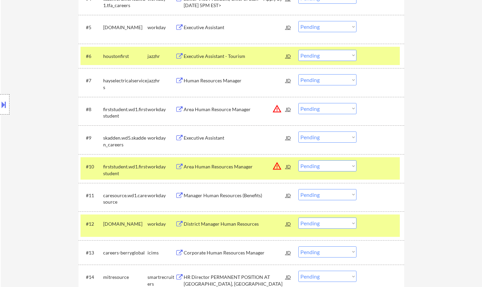
drag, startPoint x: 333, startPoint y: 167, endPoint x: 338, endPoint y: 170, distance: 6.1
click at [333, 167] on select "Choose an option... Pending Applied Excluded (Questions) Excluded (Expired) Exc…" at bounding box center [328, 165] width 58 height 11
click at [299, 160] on select "Choose an option... Pending Applied Excluded (Questions) Excluded (Expired) Exc…" at bounding box center [328, 165] width 58 height 11
select select ""pending""
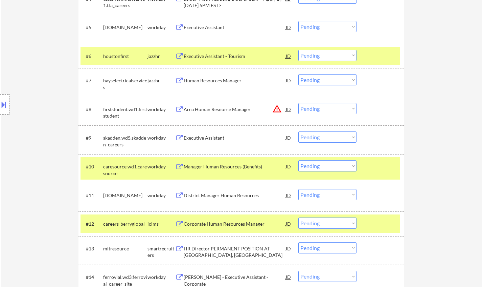
scroll to position [352, 0]
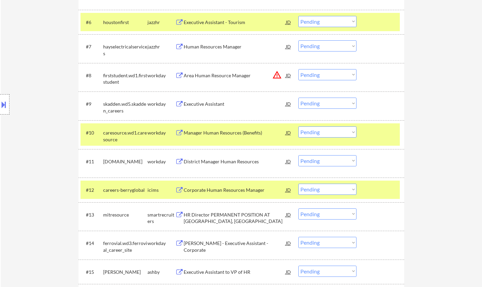
click at [287, 73] on div "JD" at bounding box center [288, 75] width 7 height 12
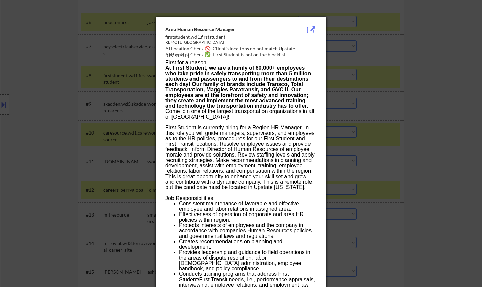
click at [407, 127] on div at bounding box center [241, 143] width 482 height 287
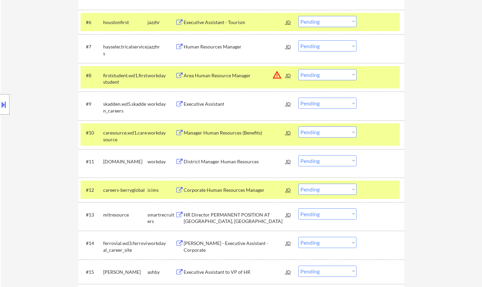
click at [310, 75] on select "Choose an option... Pending Applied Excluded (Questions) Excluded (Expired) Exc…" at bounding box center [328, 74] width 58 height 11
click at [299, 69] on select "Choose an option... Pending Applied Excluded (Questions) Excluded (Expired) Exc…" at bounding box center [328, 74] width 58 height 11
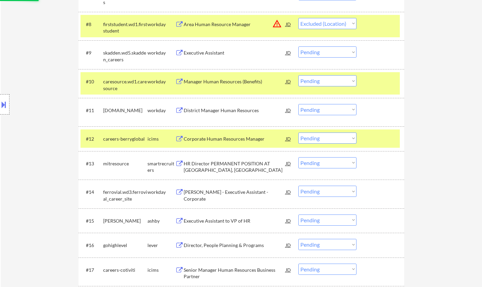
scroll to position [454, 0]
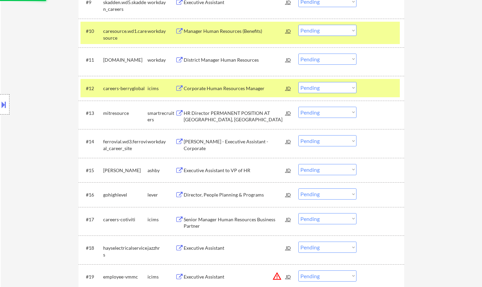
select select ""pending""
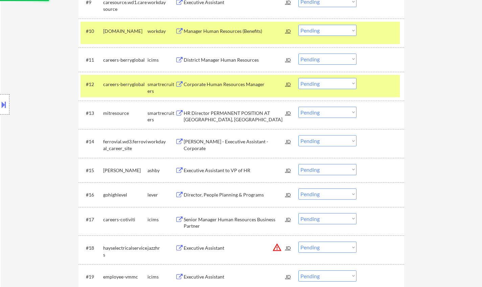
click at [209, 114] on div "HR Director PERMANENT POSITION AT [GEOGRAPHIC_DATA], [GEOGRAPHIC_DATA]" at bounding box center [235, 116] width 102 height 13
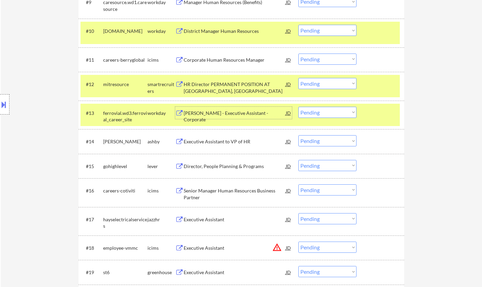
click at [219, 84] on div "HR Director PERMANENT POSITION AT [GEOGRAPHIC_DATA], [GEOGRAPHIC_DATA]" at bounding box center [235, 87] width 102 height 13
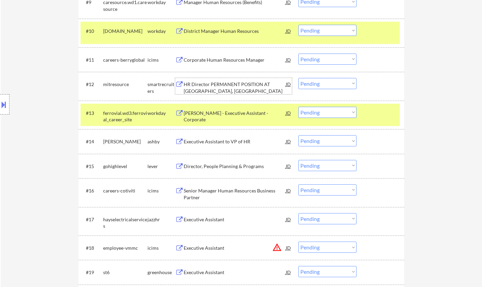
click at [329, 82] on select "Choose an option... Pending Applied Excluded (Questions) Excluded (Expired) Exc…" at bounding box center [328, 83] width 58 height 11
click at [299, 78] on select "Choose an option... Pending Applied Excluded (Questions) Excluded (Expired) Exc…" at bounding box center [328, 83] width 58 height 11
select select ""pending""
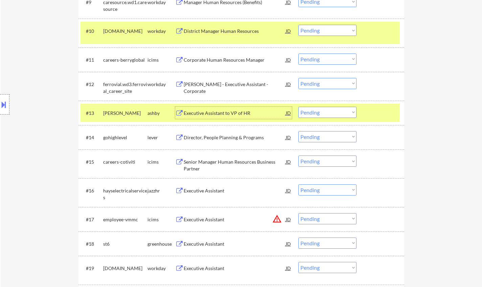
click at [219, 112] on div "Executive Assistant to VP of HR" at bounding box center [235, 113] width 102 height 7
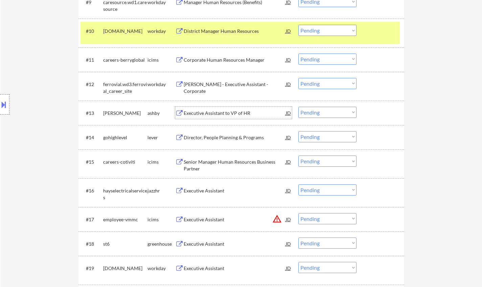
click at [322, 110] on select "Choose an option... Pending Applied Excluded (Questions) Excluded (Expired) Exc…" at bounding box center [328, 112] width 58 height 11
click at [299, 107] on select "Choose an option... Pending Applied Excluded (Questions) Excluded (Expired) Exc…" at bounding box center [328, 112] width 58 height 11
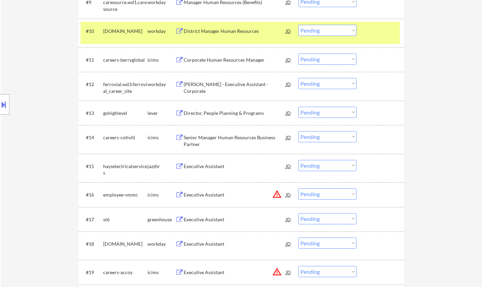
click at [221, 113] on div "Director, People Planning & Programs" at bounding box center [235, 113] width 102 height 7
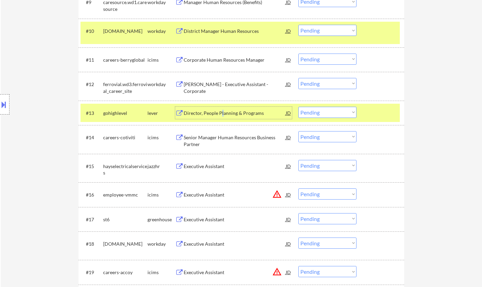
click at [319, 109] on select "Choose an option... Pending Applied Excluded (Questions) Excluded (Expired) Exc…" at bounding box center [328, 112] width 58 height 11
click at [299, 107] on select "Choose an option... Pending Applied Excluded (Questions) Excluded (Expired) Exc…" at bounding box center [328, 112] width 58 height 11
select select ""pending""
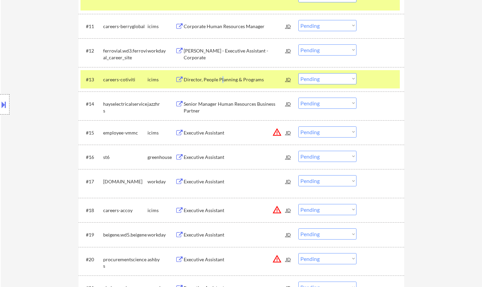
scroll to position [488, 0]
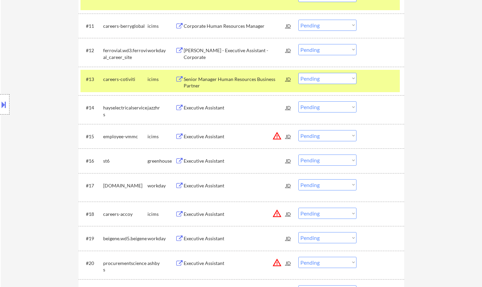
click at [213, 160] on div "Executive Assistant" at bounding box center [235, 160] width 102 height 7
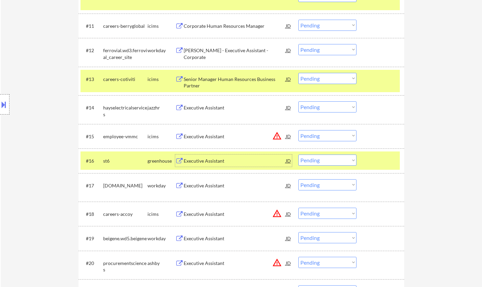
click at [326, 161] on select "Choose an option... Pending Applied Excluded (Questions) Excluded (Expired) Exc…" at bounding box center [328, 159] width 58 height 11
click at [299, 154] on select "Choose an option... Pending Applied Excluded (Questions) Excluded (Expired) Exc…" at bounding box center [328, 159] width 58 height 11
select select ""pending""
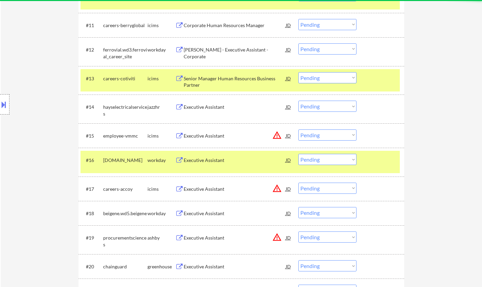
scroll to position [555, 0]
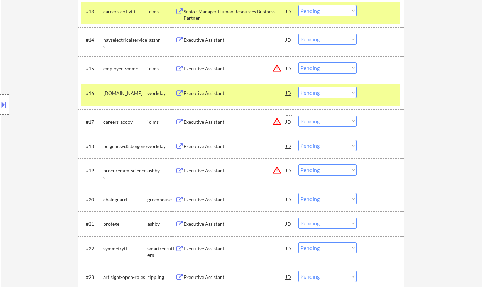
click at [286, 121] on div "JD" at bounding box center [288, 121] width 7 height 12
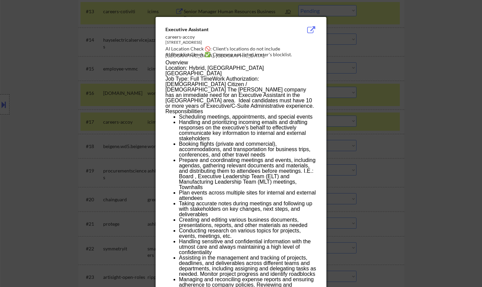
click at [375, 144] on div at bounding box center [241, 143] width 482 height 287
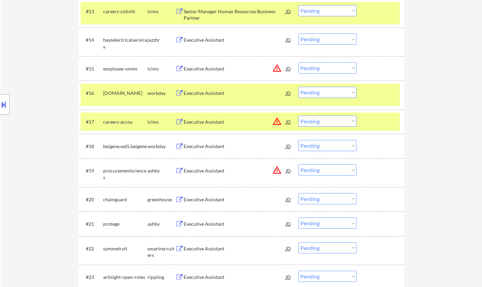
drag, startPoint x: 317, startPoint y: 122, endPoint x: 320, endPoint y: 125, distance: 4.3
click at [317, 122] on select "Choose an option... Pending Applied Excluded (Questions) Excluded (Expired) Exc…" at bounding box center [328, 120] width 58 height 11
click at [299, 115] on select "Choose an option... Pending Applied Excluded (Questions) Excluded (Expired) Exc…" at bounding box center [328, 120] width 58 height 11
click at [286, 69] on div "JD" at bounding box center [288, 68] width 7 height 12
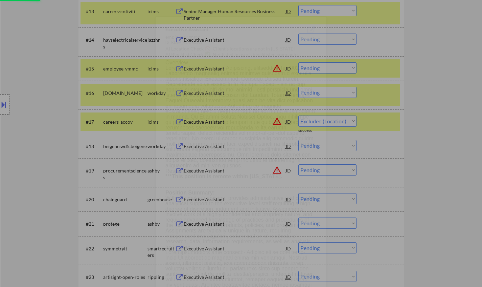
select select ""pending""
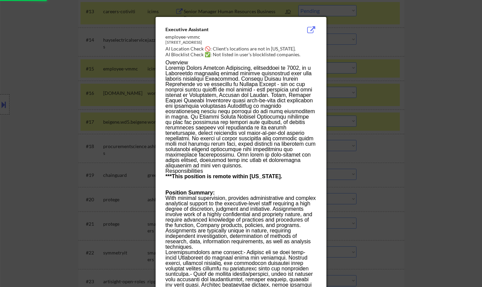
click at [402, 157] on div at bounding box center [241, 143] width 482 height 287
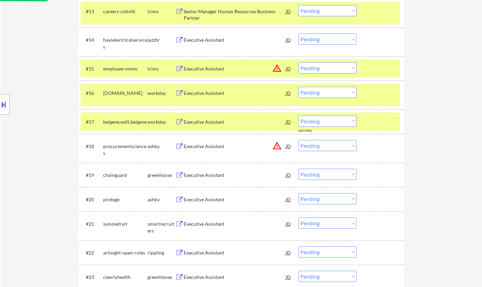
click at [328, 70] on select "Choose an option... Pending Applied Excluded (Questions) Excluded (Expired) Exc…" at bounding box center [328, 67] width 58 height 11
click at [299, 62] on select "Choose an option... Pending Applied Excluded (Questions) Excluded (Expired) Exc…" at bounding box center [328, 67] width 58 height 11
select select ""pending""
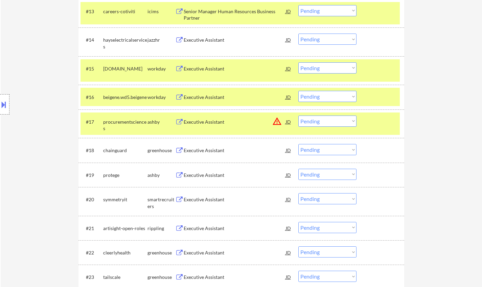
click at [194, 148] on div "Executive Assistant" at bounding box center [235, 150] width 102 height 7
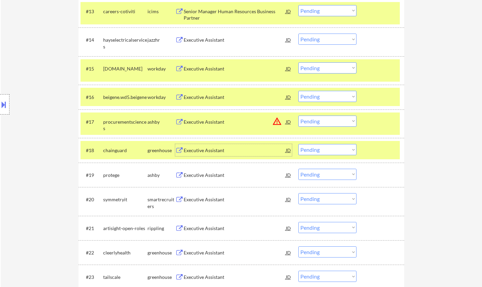
click at [323, 150] on select "Choose an option... Pending Applied Excluded (Questions) Excluded (Expired) Exc…" at bounding box center [328, 149] width 58 height 11
click at [299, 144] on select "Choose an option... Pending Applied Excluded (Questions) Excluded (Expired) Exc…" at bounding box center [328, 149] width 58 height 11
select select ""pending""
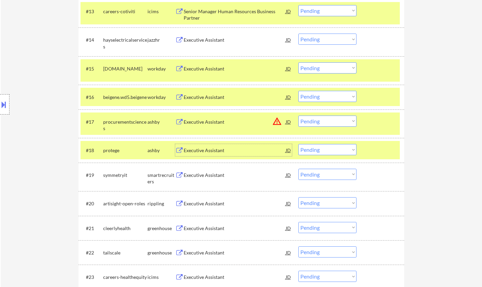
click at [208, 152] on div "Executive Assistant" at bounding box center [235, 150] width 102 height 7
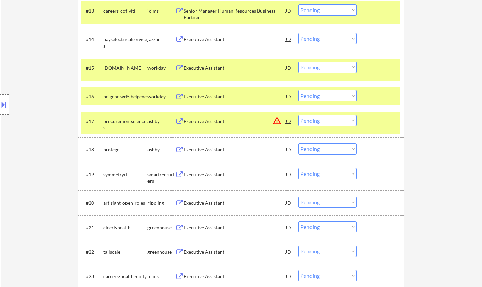
scroll to position [623, 0]
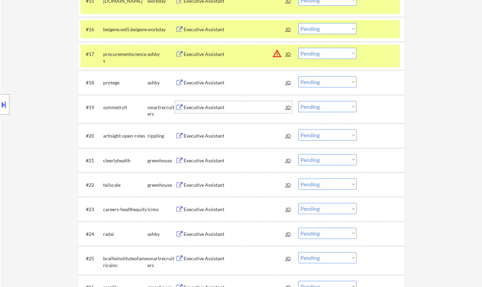
drag, startPoint x: 204, startPoint y: 110, endPoint x: 189, endPoint y: 114, distance: 15.8
click at [203, 110] on div "Executive Assistant" at bounding box center [235, 107] width 102 height 7
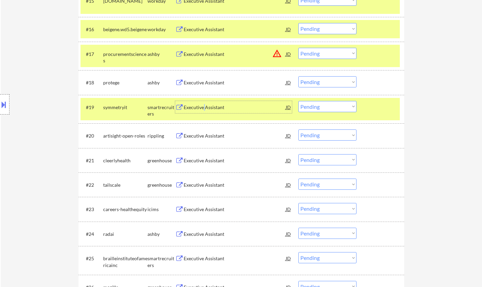
click at [332, 109] on select "Choose an option... Pending Applied Excluded (Questions) Excluded (Expired) Exc…" at bounding box center [328, 106] width 58 height 11
click at [299, 101] on select "Choose an option... Pending Applied Excluded (Questions) Excluded (Expired) Exc…" at bounding box center [328, 106] width 58 height 11
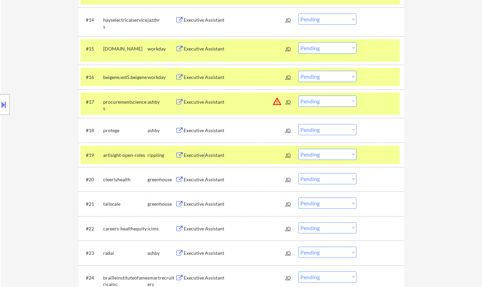
scroll to position [609, 0]
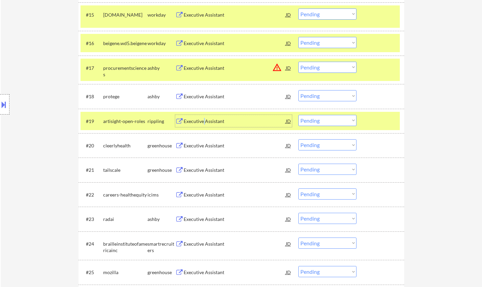
click at [204, 120] on div "Executive Assistant" at bounding box center [235, 121] width 102 height 7
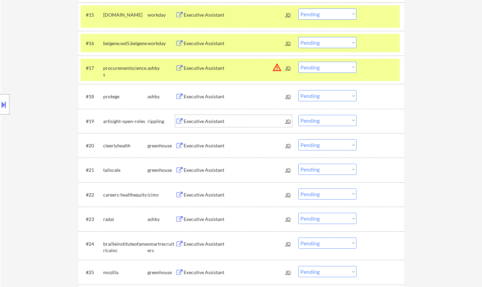
drag, startPoint x: 326, startPoint y: 119, endPoint x: 328, endPoint y: 124, distance: 5.8
click at [326, 119] on select "Choose an option... Pending Applied Excluded (Questions) Excluded (Expired) Exc…" at bounding box center [328, 120] width 58 height 11
click at [299, 115] on select "Choose an option... Pending Applied Excluded (Questions) Excluded (Expired) Exc…" at bounding box center [328, 120] width 58 height 11
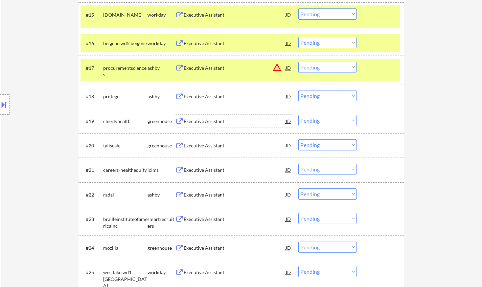
click at [204, 123] on div "Executive Assistant" at bounding box center [235, 121] width 102 height 7
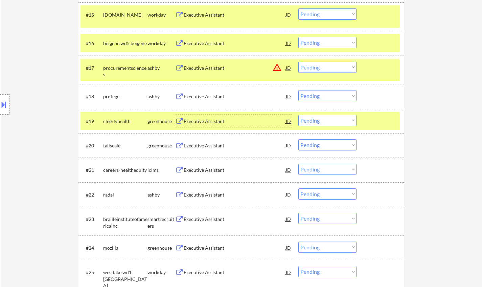
drag, startPoint x: 347, startPoint y: 118, endPoint x: 346, endPoint y: 125, distance: 7.2
click at [347, 118] on select "Choose an option... Pending Applied Excluded (Questions) Excluded (Expired) Exc…" at bounding box center [328, 120] width 58 height 11
click at [299, 115] on select "Choose an option... Pending Applied Excluded (Questions) Excluded (Expired) Exc…" at bounding box center [328, 120] width 58 height 11
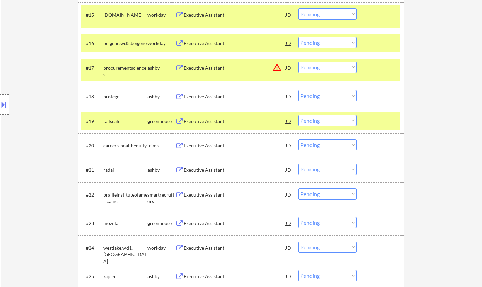
click at [208, 122] on div "Executive Assistant" at bounding box center [235, 121] width 102 height 7
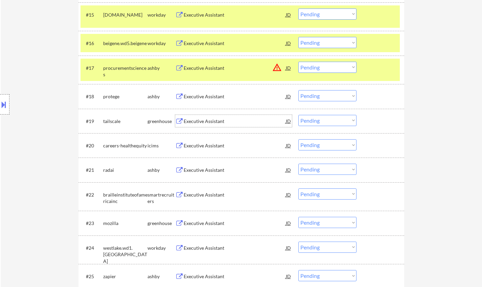
click at [335, 118] on select "Choose an option... Pending Applied Excluded (Questions) Excluded (Expired) Exc…" at bounding box center [328, 120] width 58 height 11
click at [299, 115] on select "Choose an option... Pending Applied Excluded (Questions) Excluded (Expired) Exc…" at bounding box center [328, 120] width 58 height 11
select select ""pending""
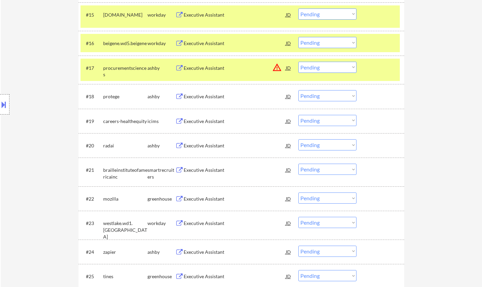
click at [202, 147] on div "Executive Assistant" at bounding box center [235, 145] width 102 height 7
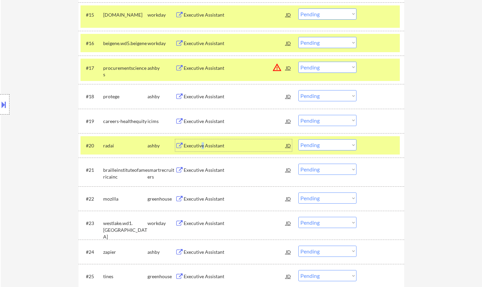
click at [310, 146] on select "Choose an option... Pending Applied Excluded (Questions) Excluded (Expired) Exc…" at bounding box center [328, 144] width 58 height 11
click at [299, 139] on select "Choose an option... Pending Applied Excluded (Questions) Excluded (Expired) Exc…" at bounding box center [328, 144] width 58 height 11
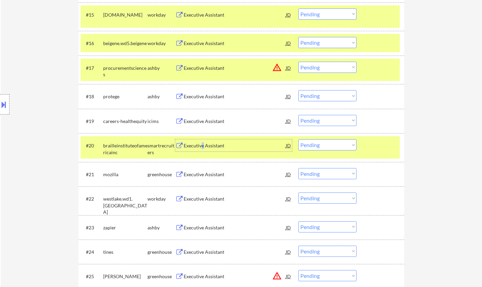
click at [202, 150] on div "Executive Assistant" at bounding box center [235, 145] width 102 height 12
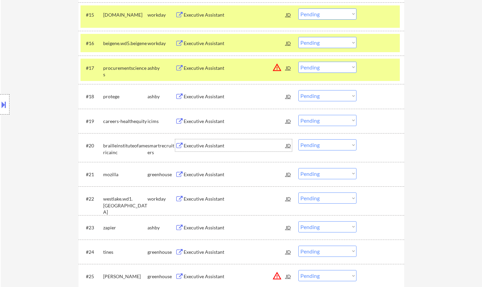
click at [315, 144] on select "Choose an option... Pending Applied Excluded (Questions) Excluded (Expired) Exc…" at bounding box center [328, 144] width 58 height 11
click at [299, 139] on select "Choose an option... Pending Applied Excluded (Questions) Excluded (Expired) Exc…" at bounding box center [328, 144] width 58 height 11
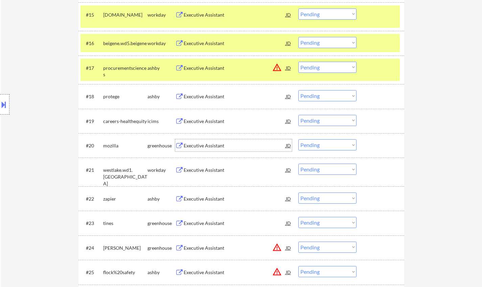
click at [203, 144] on div "Executive Assistant" at bounding box center [235, 145] width 102 height 7
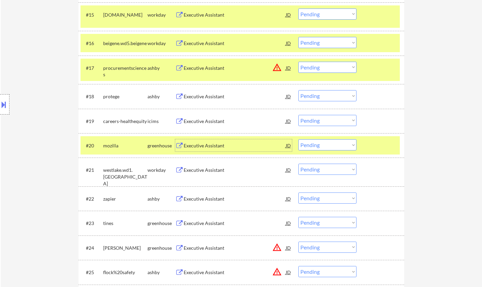
click at [334, 147] on select "Choose an option... Pending Applied Excluded (Questions) Excluded (Expired) Exc…" at bounding box center [328, 144] width 58 height 11
click at [338, 143] on select "Choose an option... Pending Applied Excluded (Questions) Excluded (Expired) Exc…" at bounding box center [328, 144] width 58 height 11
click at [336, 147] on select "Choose an option... Pending Applied Excluded (Questions) Excluded (Expired) Exc…" at bounding box center [328, 144] width 58 height 11
click at [299, 139] on select "Choose an option... Pending Applied Excluded (Questions) Excluded (Expired) Exc…" at bounding box center [328, 144] width 58 height 11
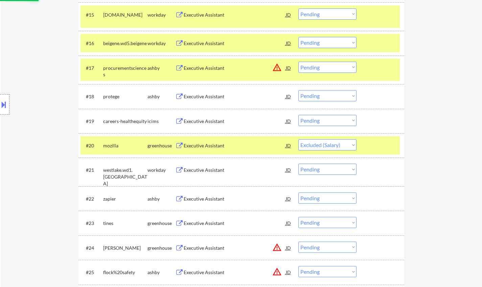
scroll to position [542, 0]
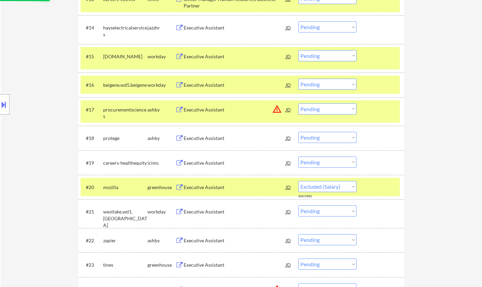
select select ""pending""
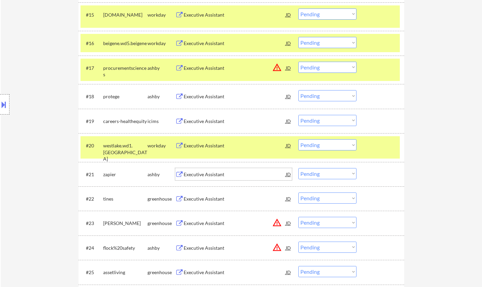
click at [206, 174] on div "Executive Assistant" at bounding box center [235, 174] width 102 height 7
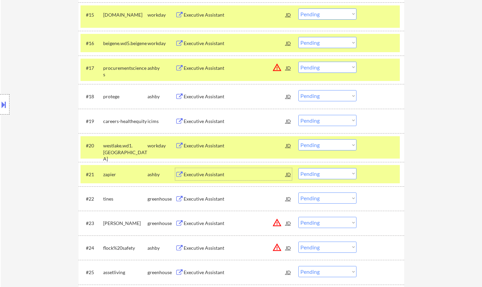
click at [331, 173] on select "Choose an option... Pending Applied Excluded (Questions) Excluded (Expired) Exc…" at bounding box center [328, 173] width 58 height 11
click at [299, 168] on select "Choose an option... Pending Applied Excluded (Questions) Excluded (Expired) Exc…" at bounding box center [328, 173] width 58 height 11
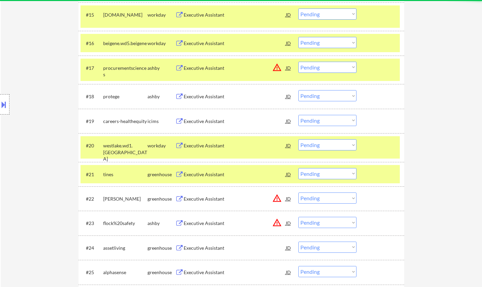
scroll to position [677, 0]
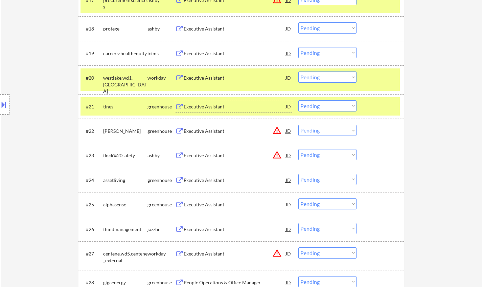
click at [191, 102] on div "Executive Assistant" at bounding box center [235, 106] width 102 height 12
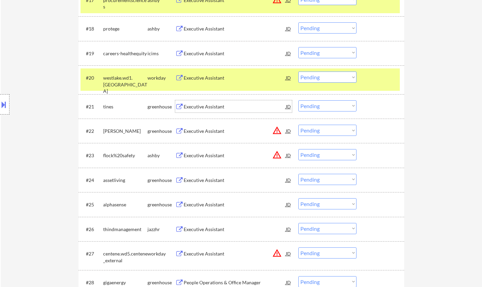
click at [324, 111] on select "Choose an option... Pending Applied Excluded (Questions) Excluded (Expired) Exc…" at bounding box center [328, 105] width 58 height 11
drag, startPoint x: 457, startPoint y: 111, endPoint x: 453, endPoint y: 111, distance: 4.1
drag, startPoint x: 329, startPoint y: 102, endPoint x: 333, endPoint y: 107, distance: 6.3
click at [329, 102] on select "Choose an option... Pending Applied Excluded (Questions) Excluded (Expired) Exc…" at bounding box center [328, 105] width 58 height 11
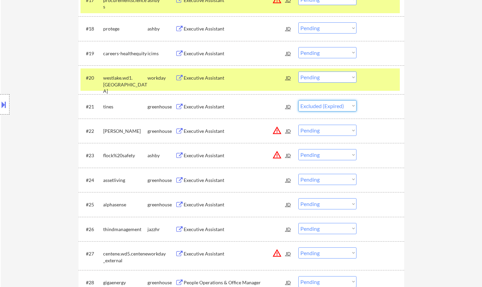
click at [299, 100] on select "Choose an option... Pending Applied Excluded (Questions) Excluded (Expired) Exc…" at bounding box center [328, 105] width 58 height 11
select select ""pending""
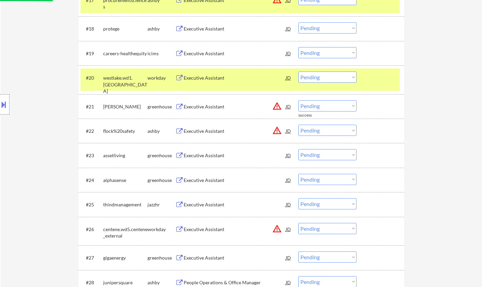
scroll to position [745, 0]
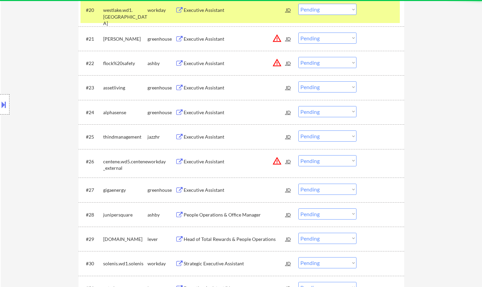
click at [210, 85] on div "Executive Assistant" at bounding box center [235, 87] width 102 height 7
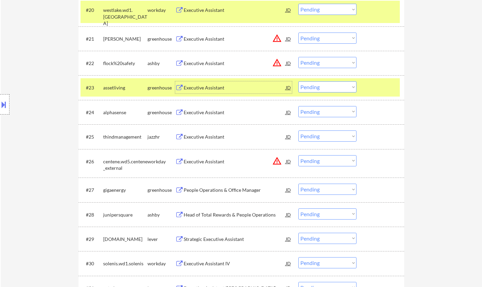
click at [324, 86] on select "Choose an option... Pending Applied Excluded (Questions) Excluded (Expired) Exc…" at bounding box center [328, 86] width 58 height 11
click at [299, 81] on select "Choose an option... Pending Applied Excluded (Questions) Excluded (Expired) Exc…" at bounding box center [328, 86] width 58 height 11
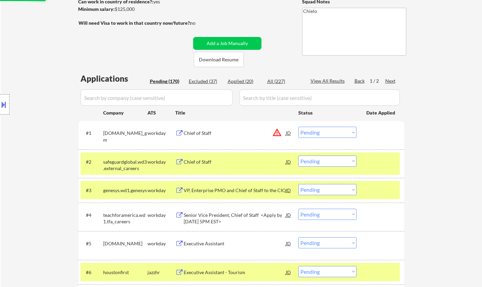
scroll to position [0, 0]
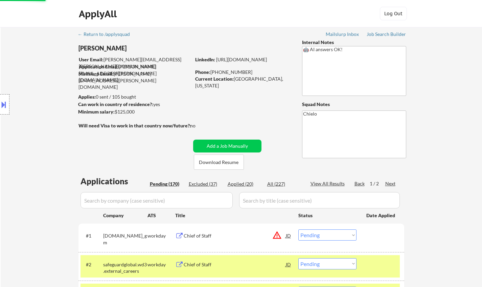
select select ""pending""
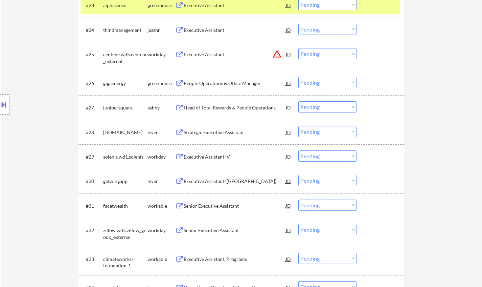
scroll to position [846, 0]
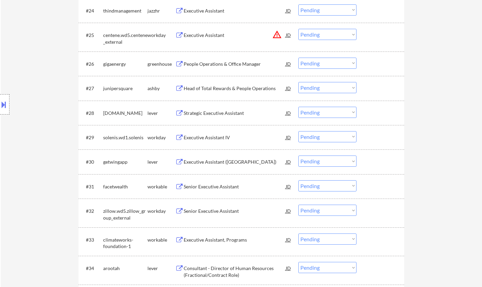
click at [215, 66] on div "People Operations & Office Manager" at bounding box center [235, 64] width 102 height 7
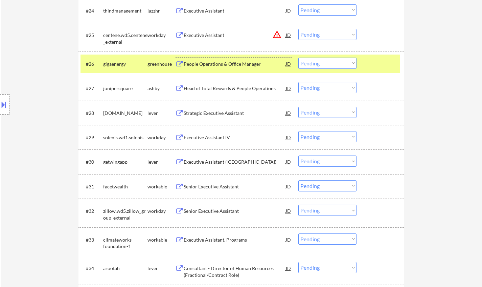
drag, startPoint x: 326, startPoint y: 62, endPoint x: 326, endPoint y: 68, distance: 6.1
click at [326, 62] on select "Choose an option... Pending Applied Excluded (Questions) Excluded (Expired) Exc…" at bounding box center [328, 63] width 58 height 11
click at [299, 58] on select "Choose an option... Pending Applied Excluded (Questions) Excluded (Expired) Exc…" at bounding box center [328, 63] width 58 height 11
select select ""pending""
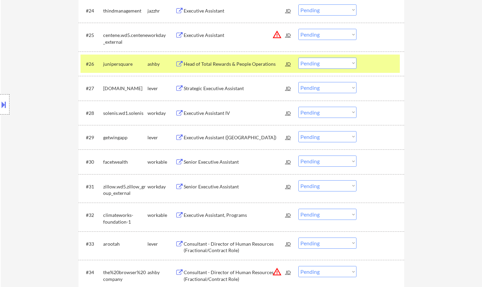
click at [215, 90] on div "Strategic Executive Assistant" at bounding box center [235, 88] width 102 height 7
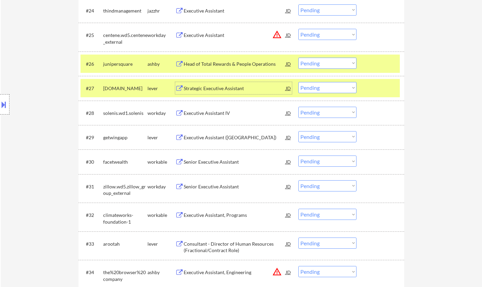
click at [345, 89] on select "Choose an option... Pending Applied Excluded (Questions) Excluded (Expired) Exc…" at bounding box center [328, 87] width 58 height 11
click at [299, 82] on select "Choose an option... Pending Applied Excluded (Questions) Excluded (Expired) Exc…" at bounding box center [328, 87] width 58 height 11
select select ""pending""
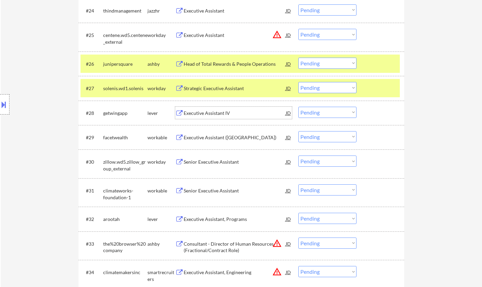
click at [202, 114] on div "Executive Assistant IV" at bounding box center [235, 113] width 102 height 7
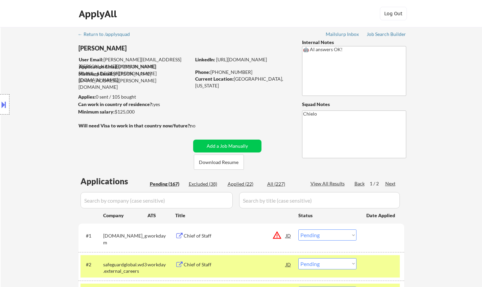
select select ""pending""
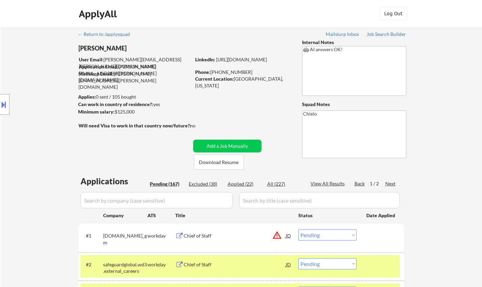
select select ""pending""
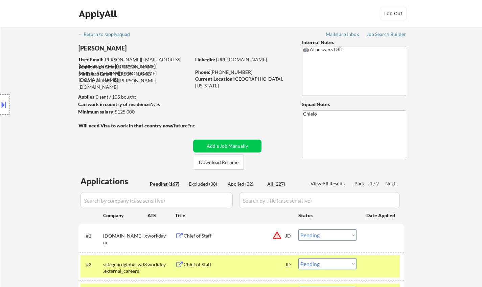
select select ""pending""
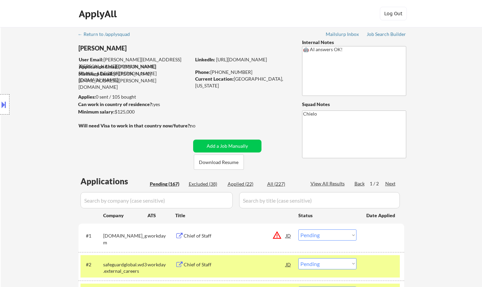
select select ""pending""
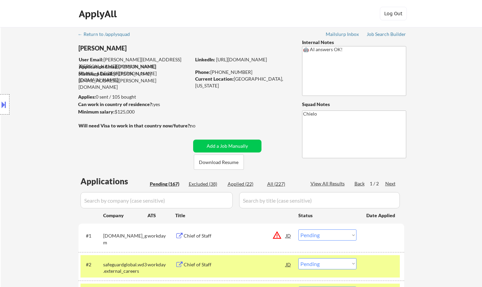
select select ""pending""
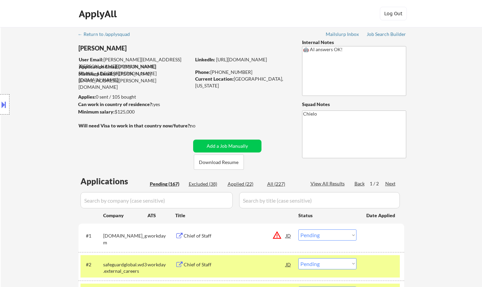
select select ""pending""
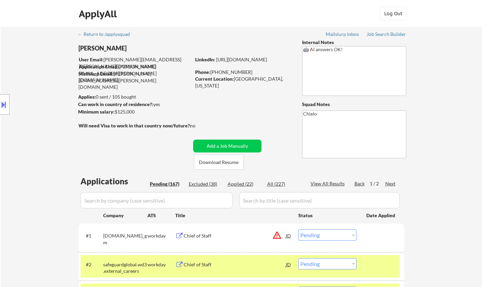
select select ""pending""
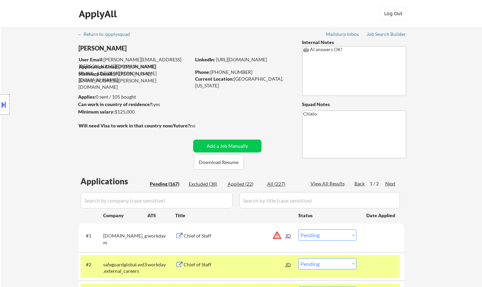
select select ""pending""
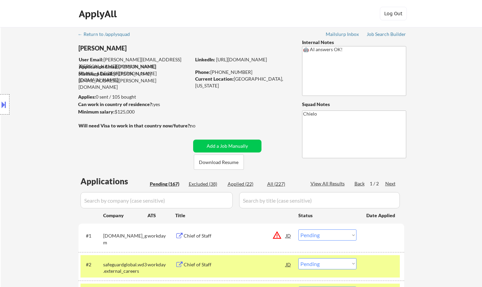
select select ""pending""
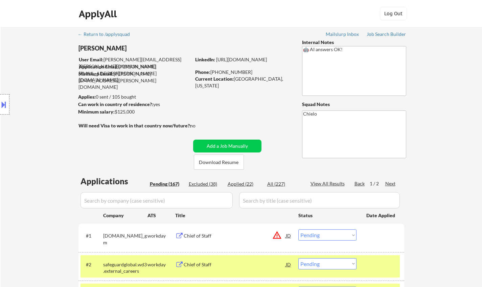
select select ""pending""
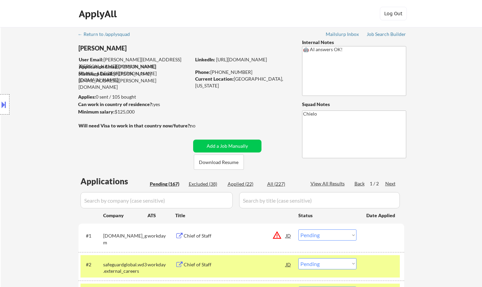
select select ""pending""
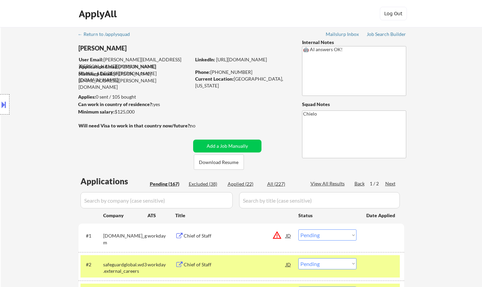
select select ""pending""
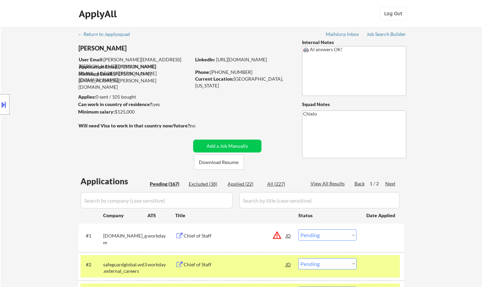
select select ""pending""
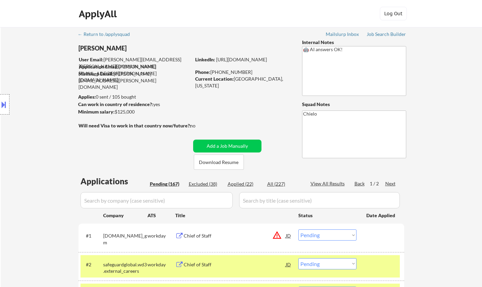
select select ""pending""
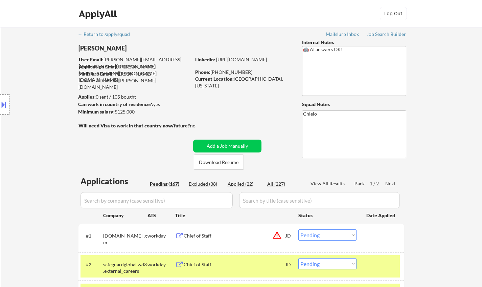
select select ""pending""
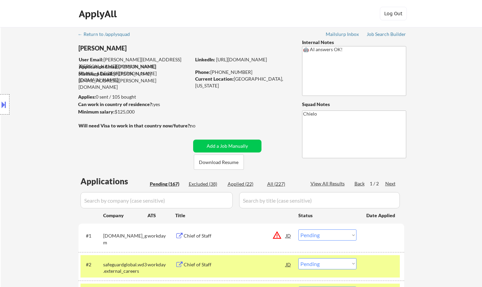
select select ""pending""
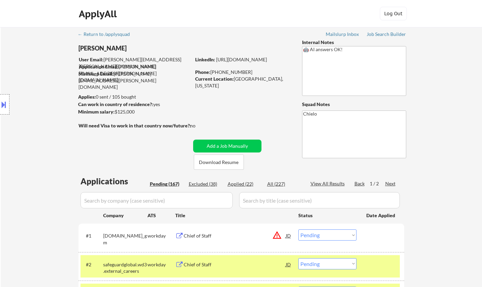
select select ""pending""
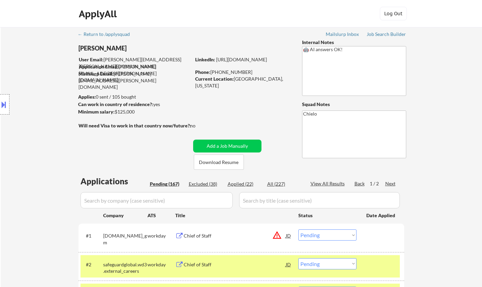
select select ""pending""
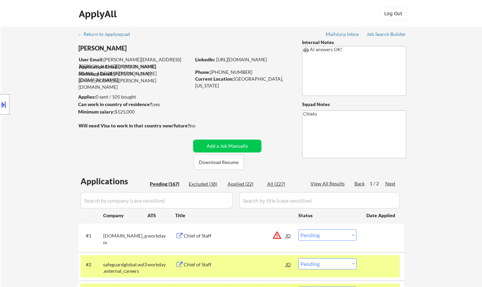
select select ""pending""
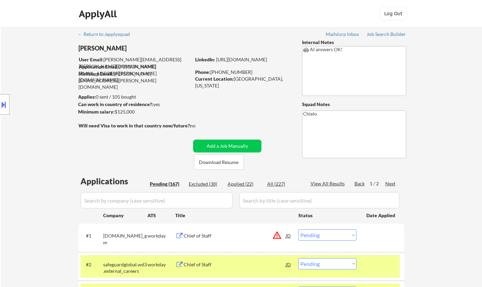
select select ""pending""
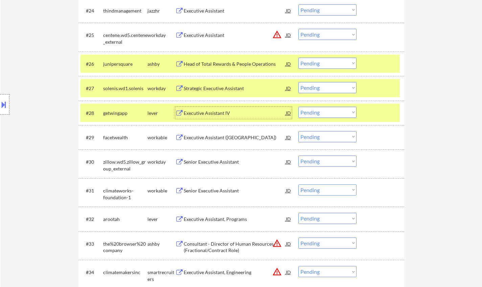
scroll to position [846, 0]
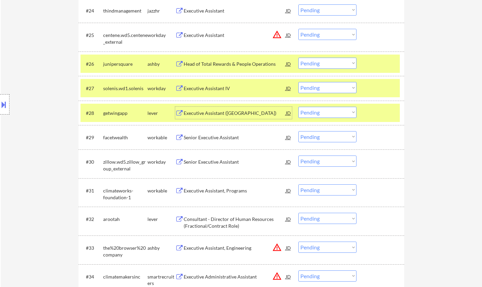
click at [311, 108] on select "Choose an option... Pending Applied Excluded (Questions) Excluded (Expired) Exc…" at bounding box center [328, 112] width 58 height 11
click at [299, 107] on select "Choose an option... Pending Applied Excluded (Questions) Excluded (Expired) Exc…" at bounding box center [328, 112] width 58 height 11
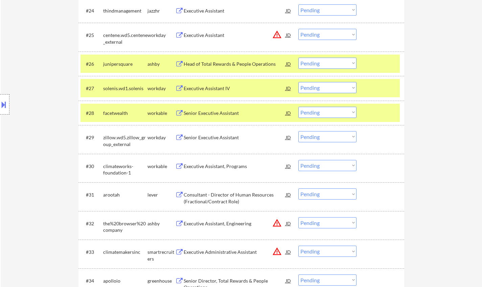
click at [214, 111] on div "Senior Executive Assistant" at bounding box center [235, 113] width 102 height 7
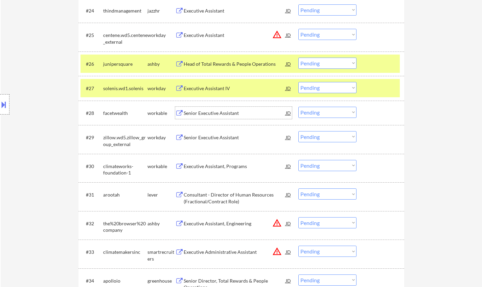
click at [330, 113] on select "Choose an option... Pending Applied Excluded (Questions) Excluded (Expired) Exc…" at bounding box center [328, 112] width 58 height 11
click at [299, 107] on select "Choose an option... Pending Applied Excluded (Questions) Excluded (Expired) Exc…" at bounding box center [328, 112] width 58 height 11
select select ""pending""
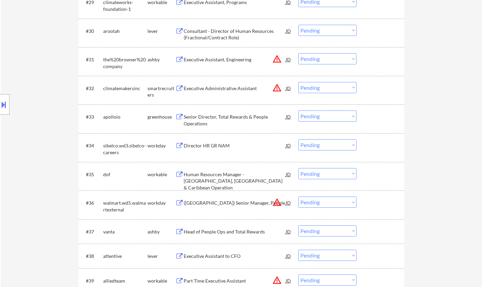
scroll to position [1083, 0]
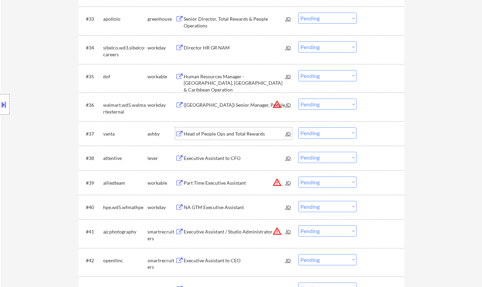
click at [215, 133] on div "Head of People Ops and Total Rewards" at bounding box center [235, 133] width 102 height 7
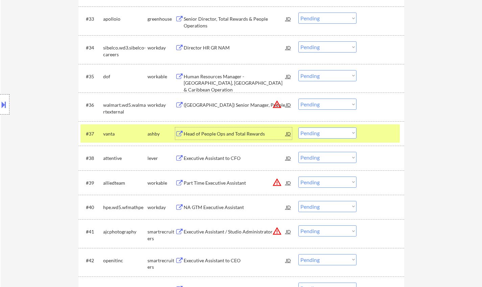
drag, startPoint x: 314, startPoint y: 132, endPoint x: 319, endPoint y: 136, distance: 6.2
click at [315, 132] on select "Choose an option... Pending Applied Excluded (Questions) Excluded (Expired) Exc…" at bounding box center [328, 132] width 58 height 11
click at [299, 127] on select "Choose an option... Pending Applied Excluded (Questions) Excluded (Expired) Exc…" at bounding box center [328, 132] width 58 height 11
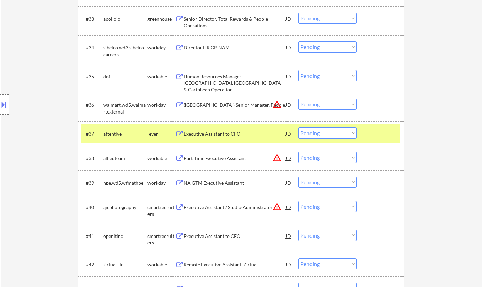
click at [212, 132] on div "Executive Assistant to CFO" at bounding box center [235, 133] width 102 height 7
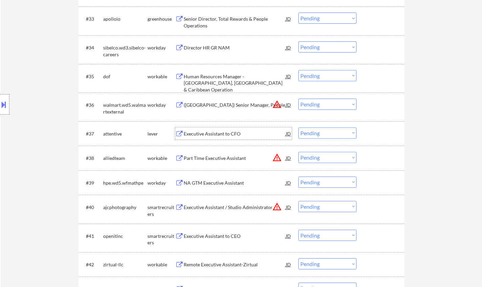
click at [336, 134] on select "Choose an option... Pending Applied Excluded (Questions) Excluded (Expired) Exc…" at bounding box center [328, 132] width 58 height 11
click at [299, 127] on select "Choose an option... Pending Applied Excluded (Questions) Excluded (Expired) Exc…" at bounding box center [328, 132] width 58 height 11
select select ""pending""
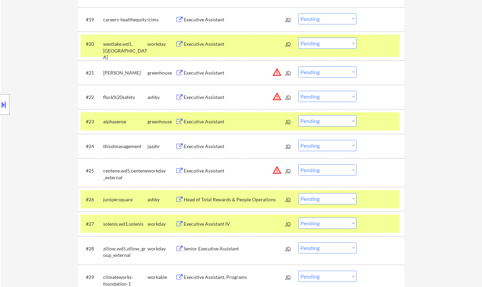
scroll to position [643, 0]
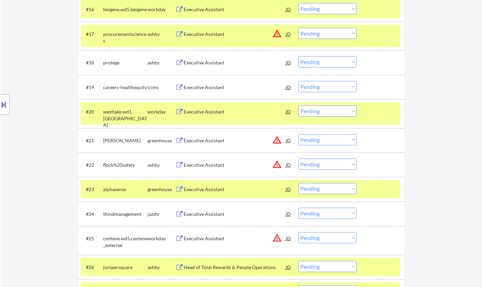
click at [202, 60] on div "Executive Assistant" at bounding box center [235, 62] width 102 height 7
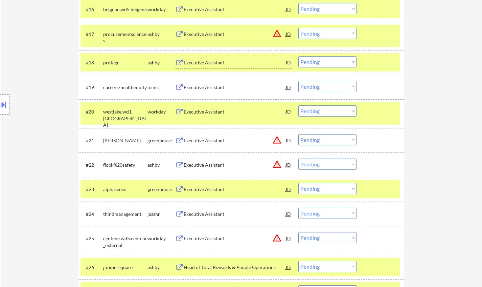
scroll to position [711, 0]
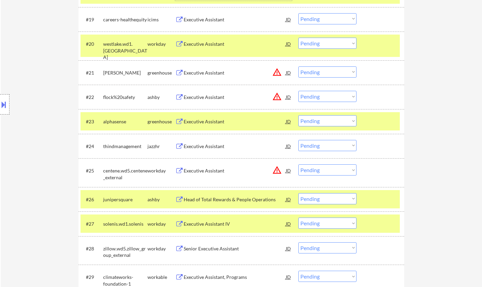
click at [286, 73] on div "JD" at bounding box center [288, 72] width 7 height 12
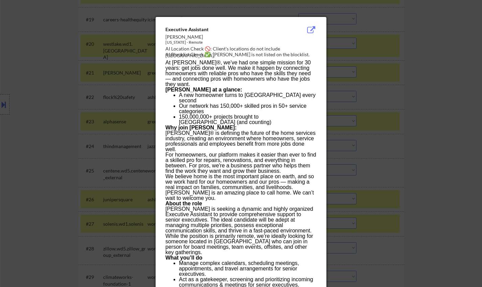
click at [402, 138] on div at bounding box center [241, 143] width 482 height 287
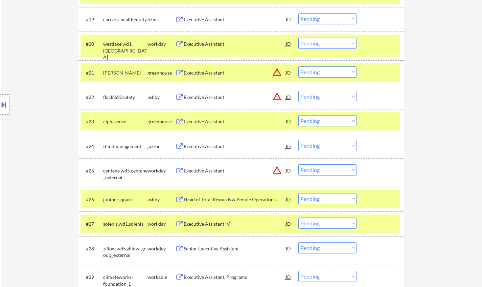
click at [339, 73] on select "Choose an option... Pending Applied Excluded (Questions) Excluded (Expired) Exc…" at bounding box center [328, 71] width 58 height 11
click at [299, 66] on select "Choose an option... Pending Applied Excluded (Questions) Excluded (Expired) Exc…" at bounding box center [328, 71] width 58 height 11
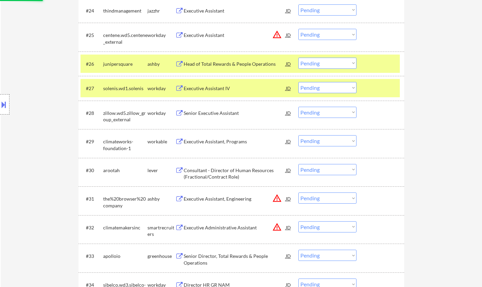
select select ""pending""
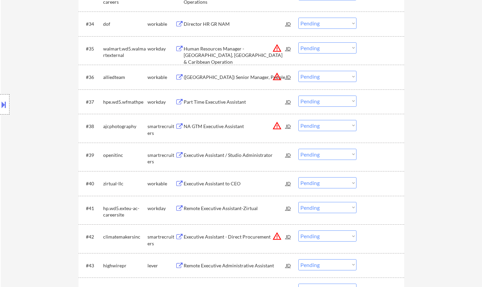
scroll to position [1117, 0]
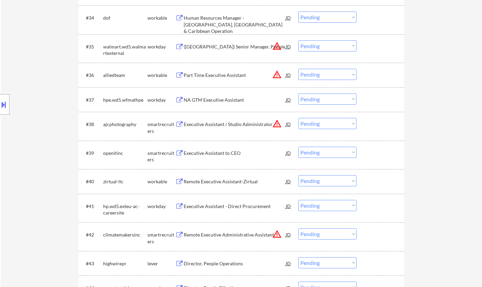
click at [215, 150] on div "Executive Assistant to CEO" at bounding box center [235, 153] width 102 height 7
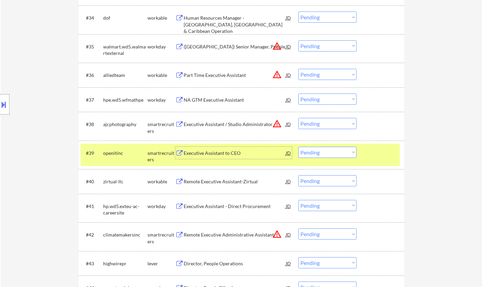
drag, startPoint x: 329, startPoint y: 152, endPoint x: 333, endPoint y: 156, distance: 6.5
click at [329, 152] on select "Choose an option... Pending Applied Excluded (Questions) Excluded (Expired) Exc…" at bounding box center [328, 152] width 58 height 11
select select ""applied""
click at [299, 147] on select "Choose an option... Pending Applied Excluded (Questions) Excluded (Expired) Exc…" at bounding box center [328, 152] width 58 height 11
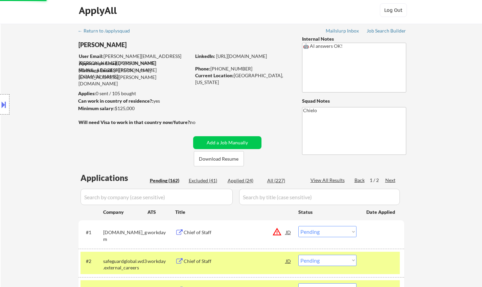
scroll to position [0, 0]
